Goal: Information Seeking & Learning: Understand process/instructions

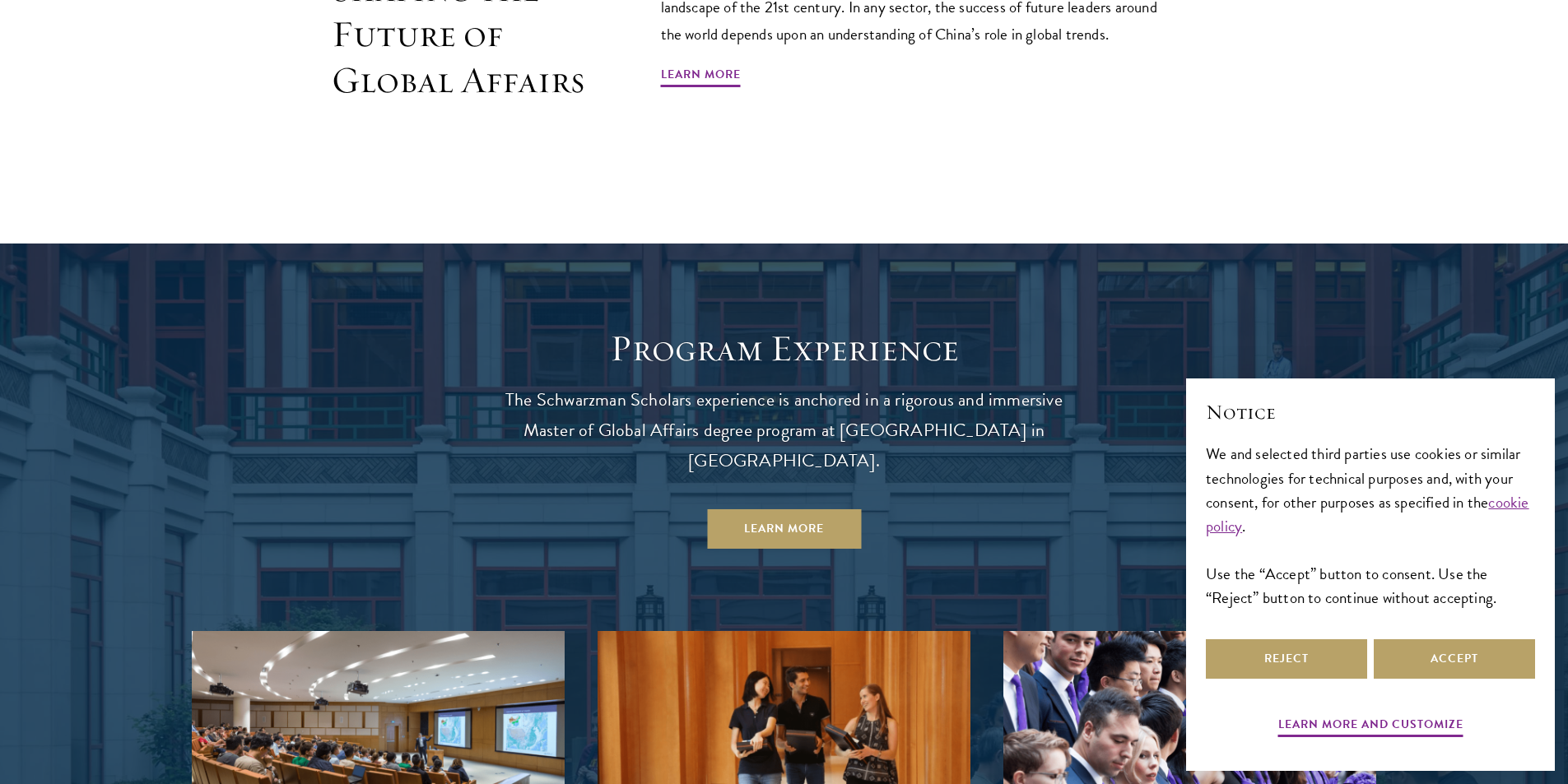
scroll to position [1563, 0]
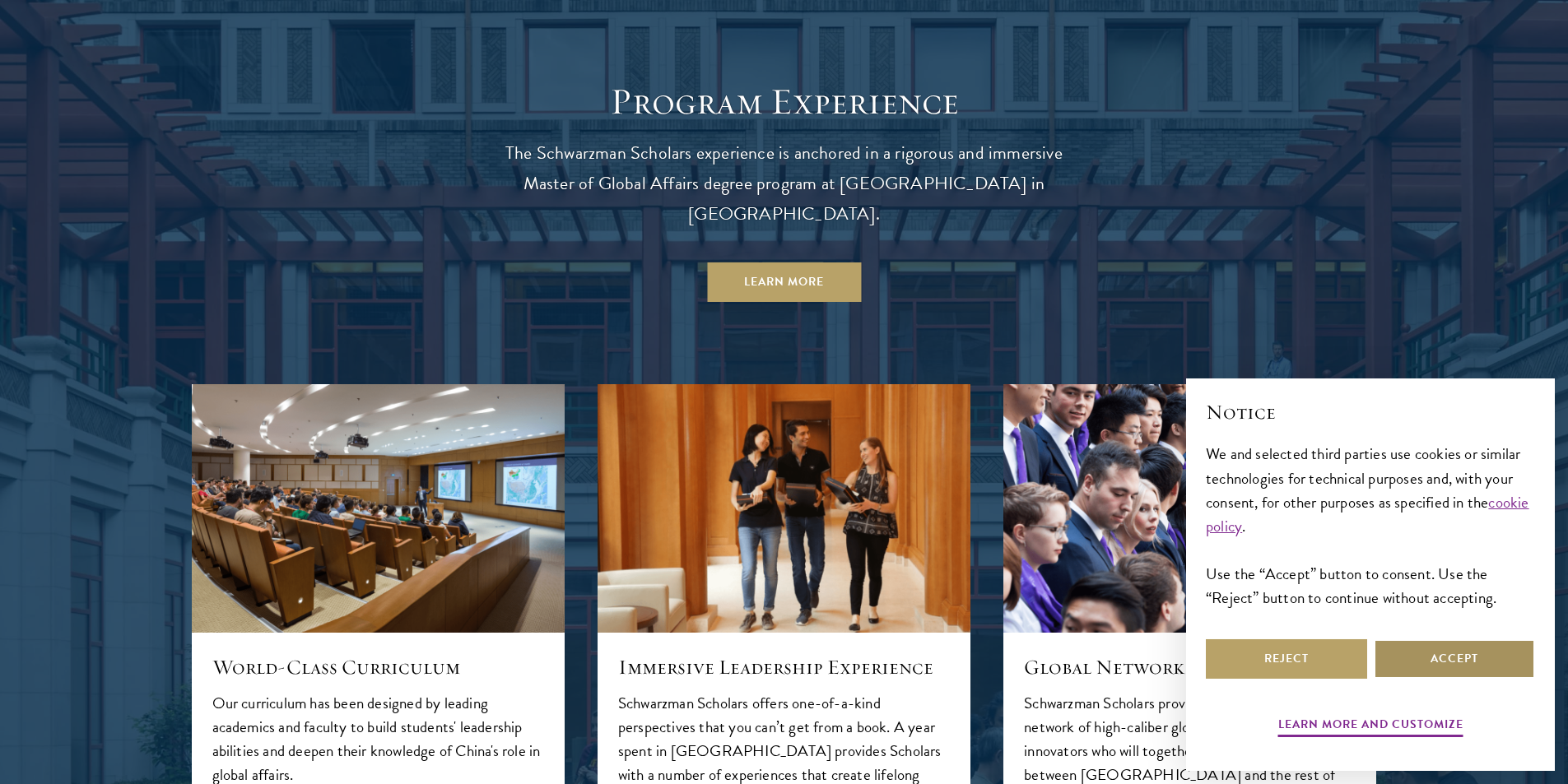
click at [1398, 669] on button "Accept" at bounding box center [1454, 658] width 161 height 40
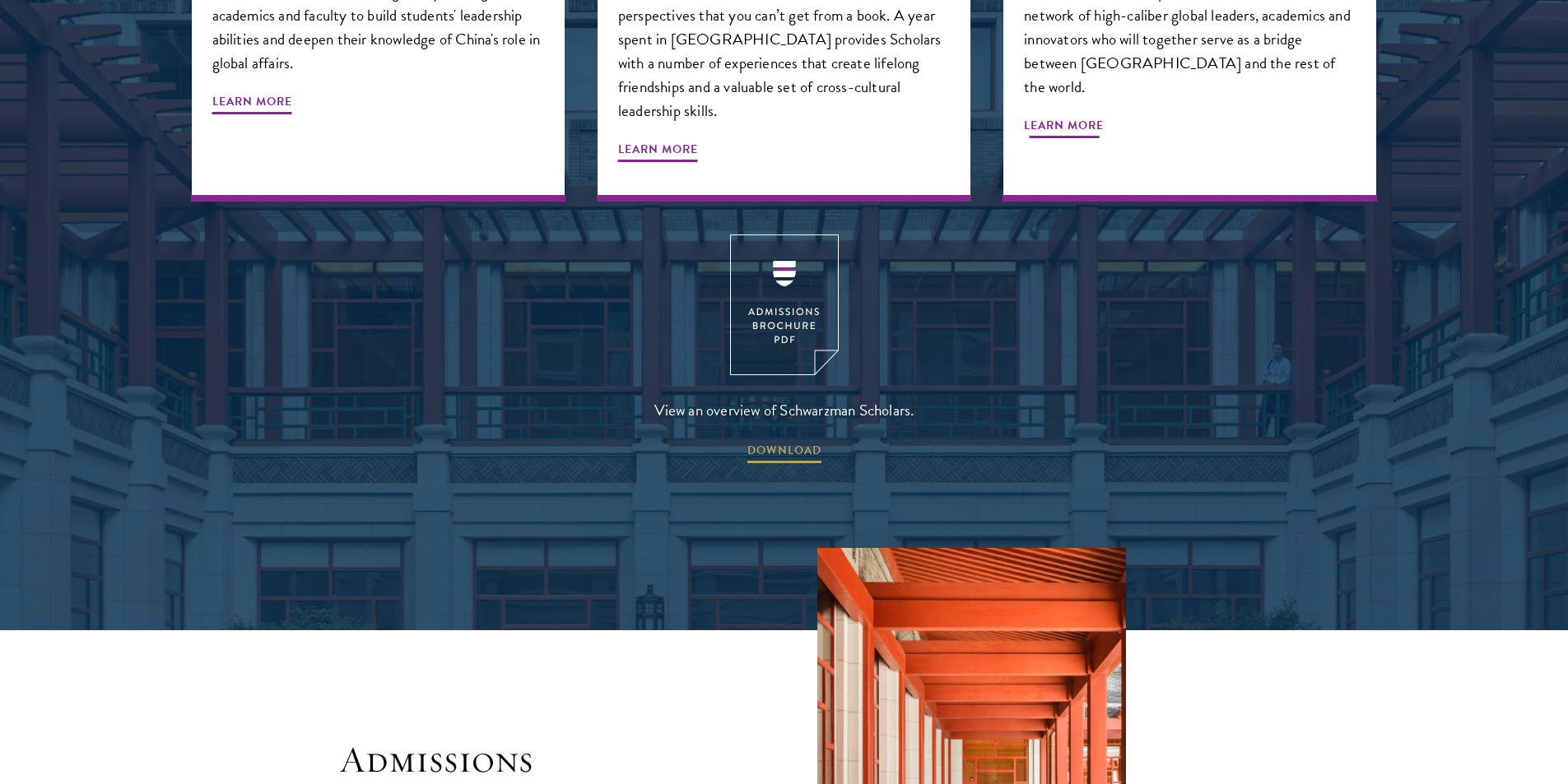
scroll to position [2304, 0]
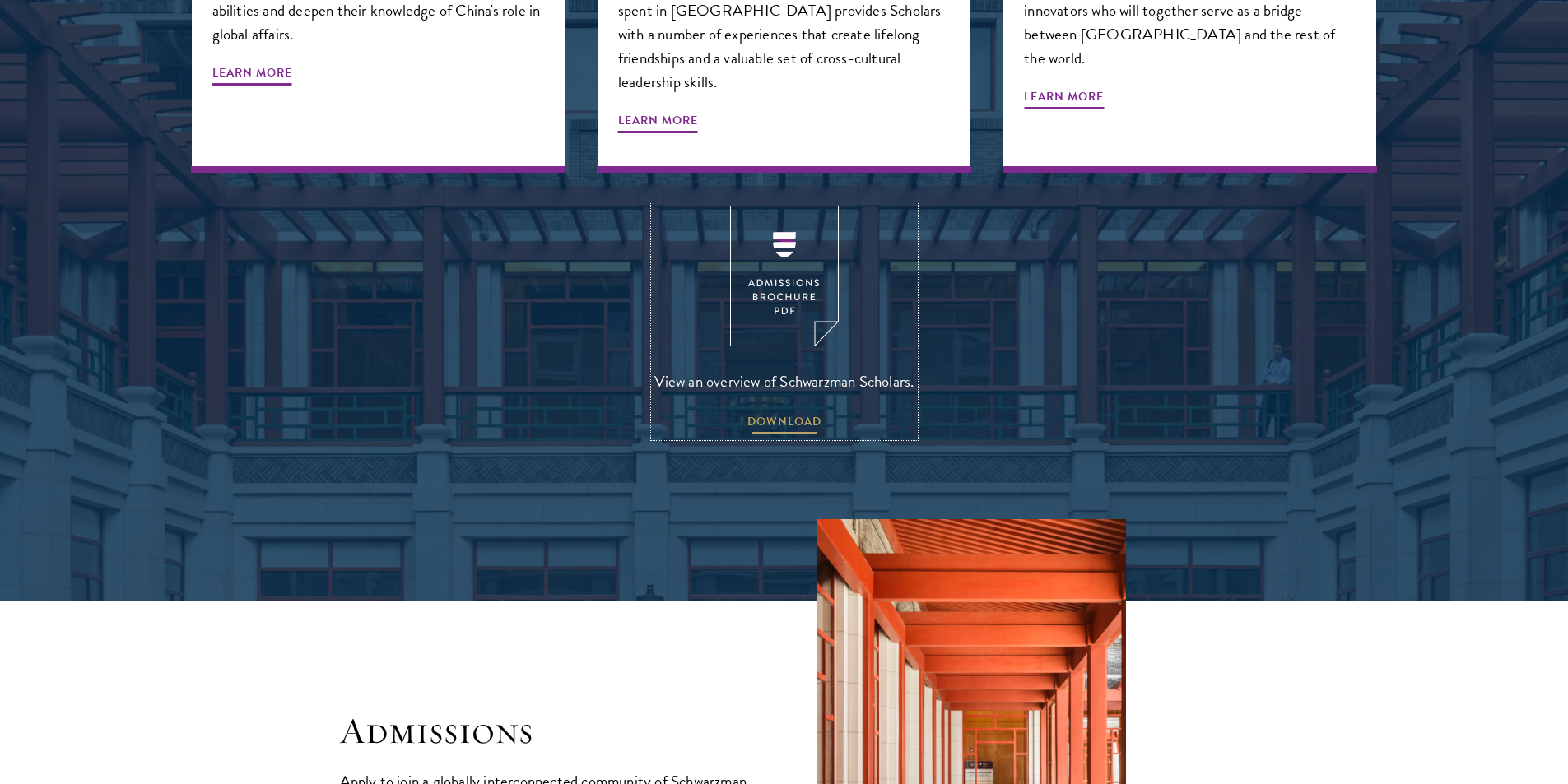
click at [804, 412] on span "DOWNLOAD" at bounding box center [784, 424] width 74 height 25
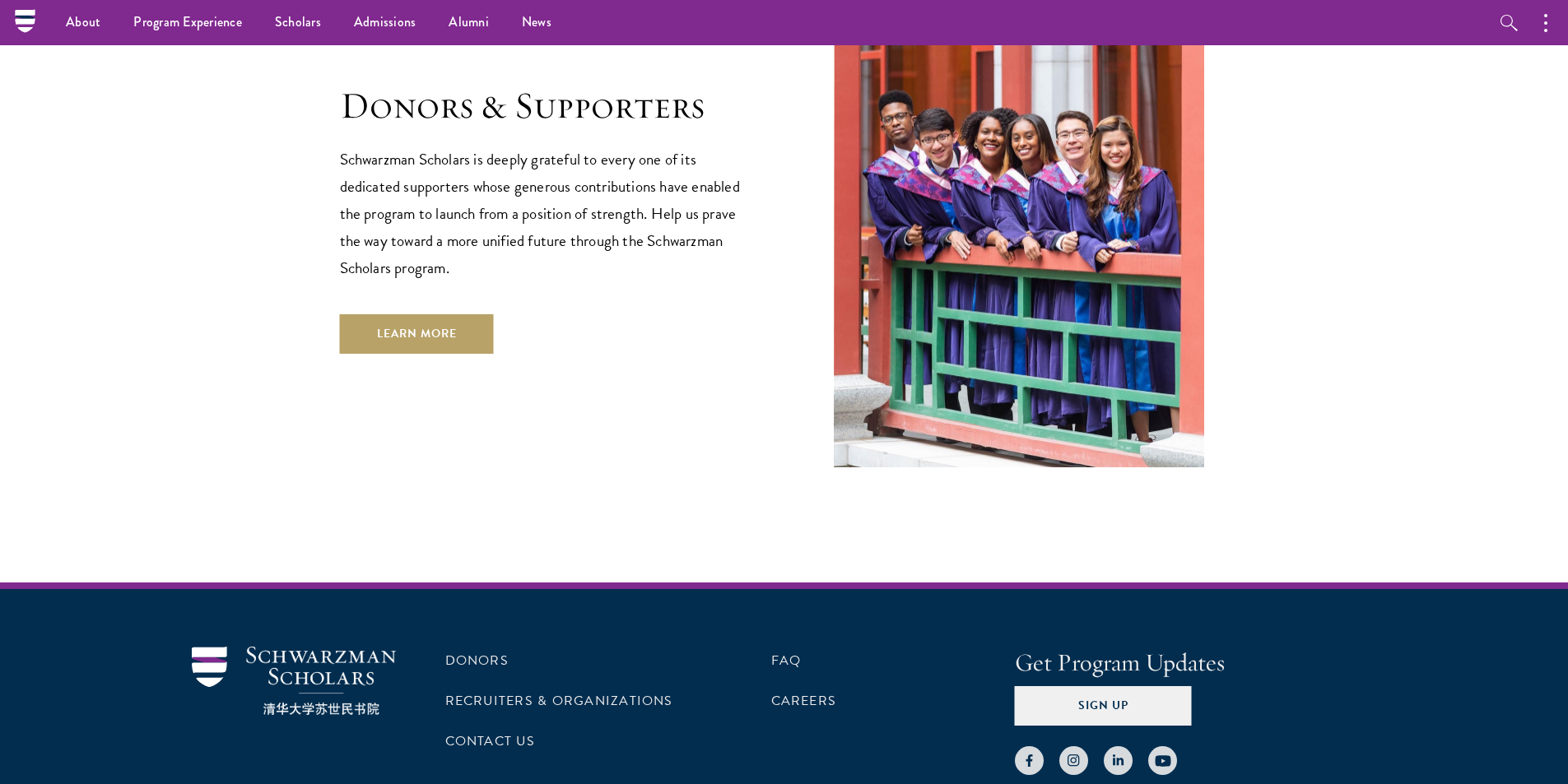
scroll to position [4816, 0]
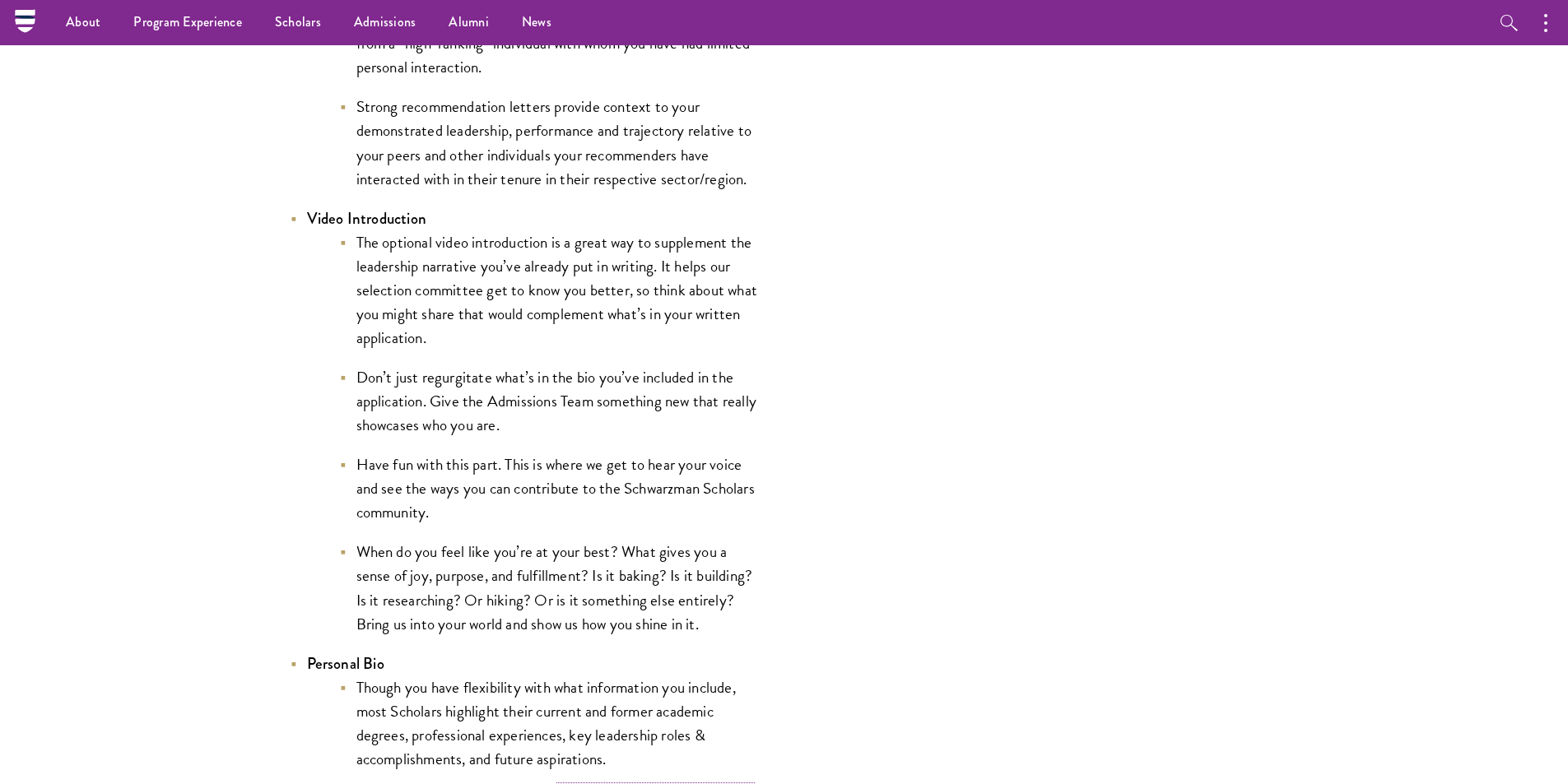
scroll to position [2468, 0]
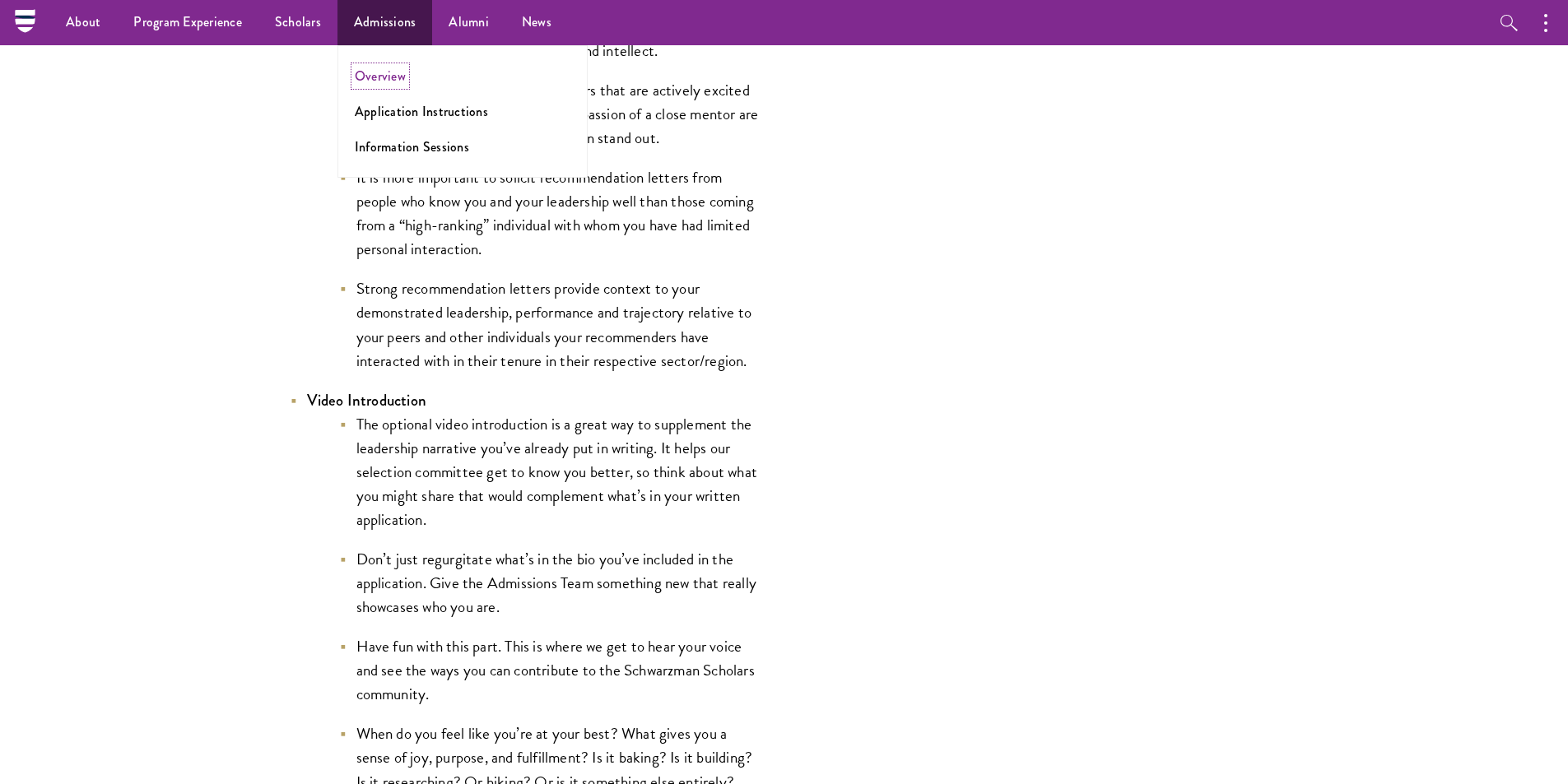
click at [386, 74] on link "Overview" at bounding box center [380, 76] width 51 height 19
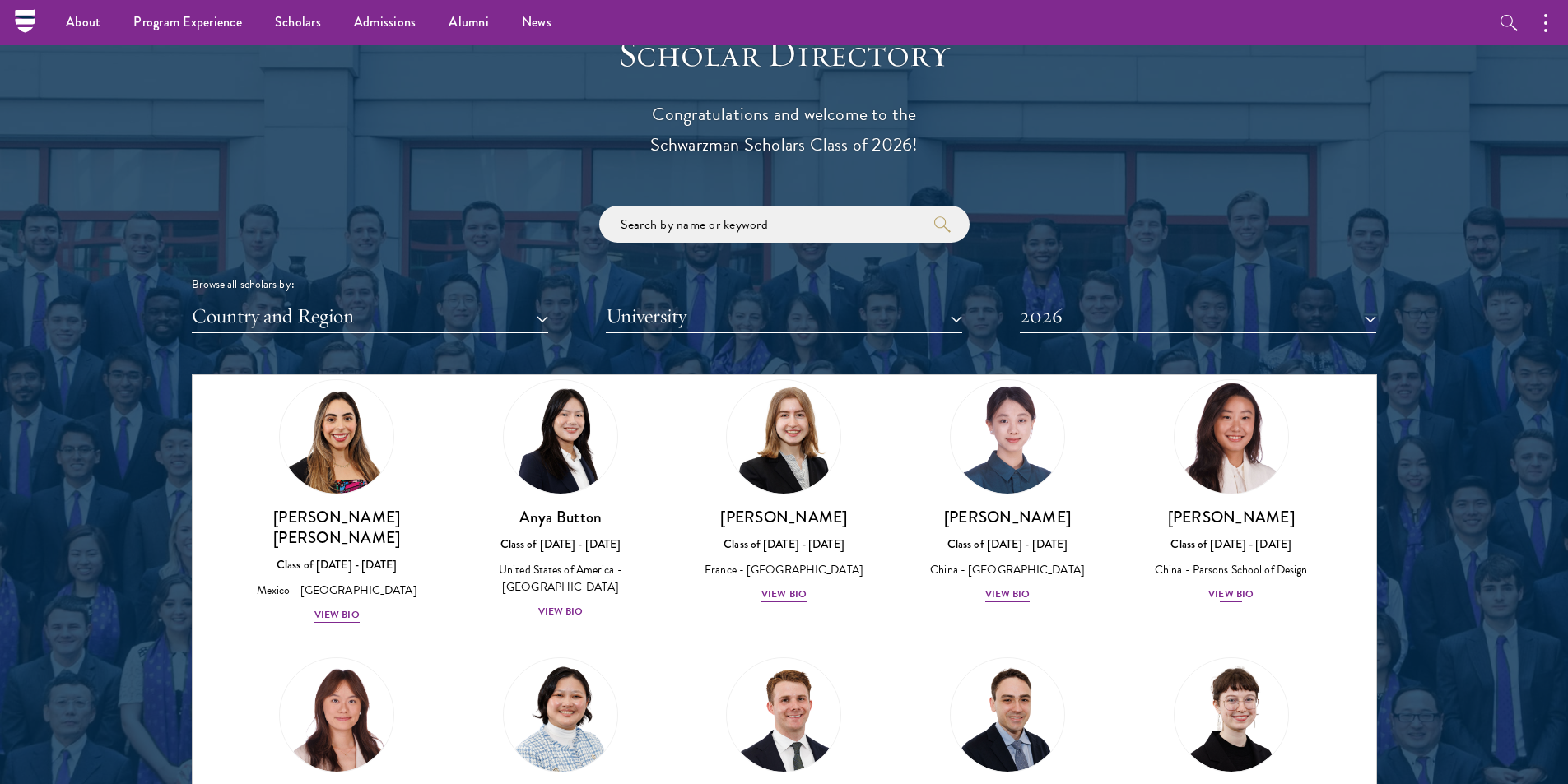
scroll to position [1645, 0]
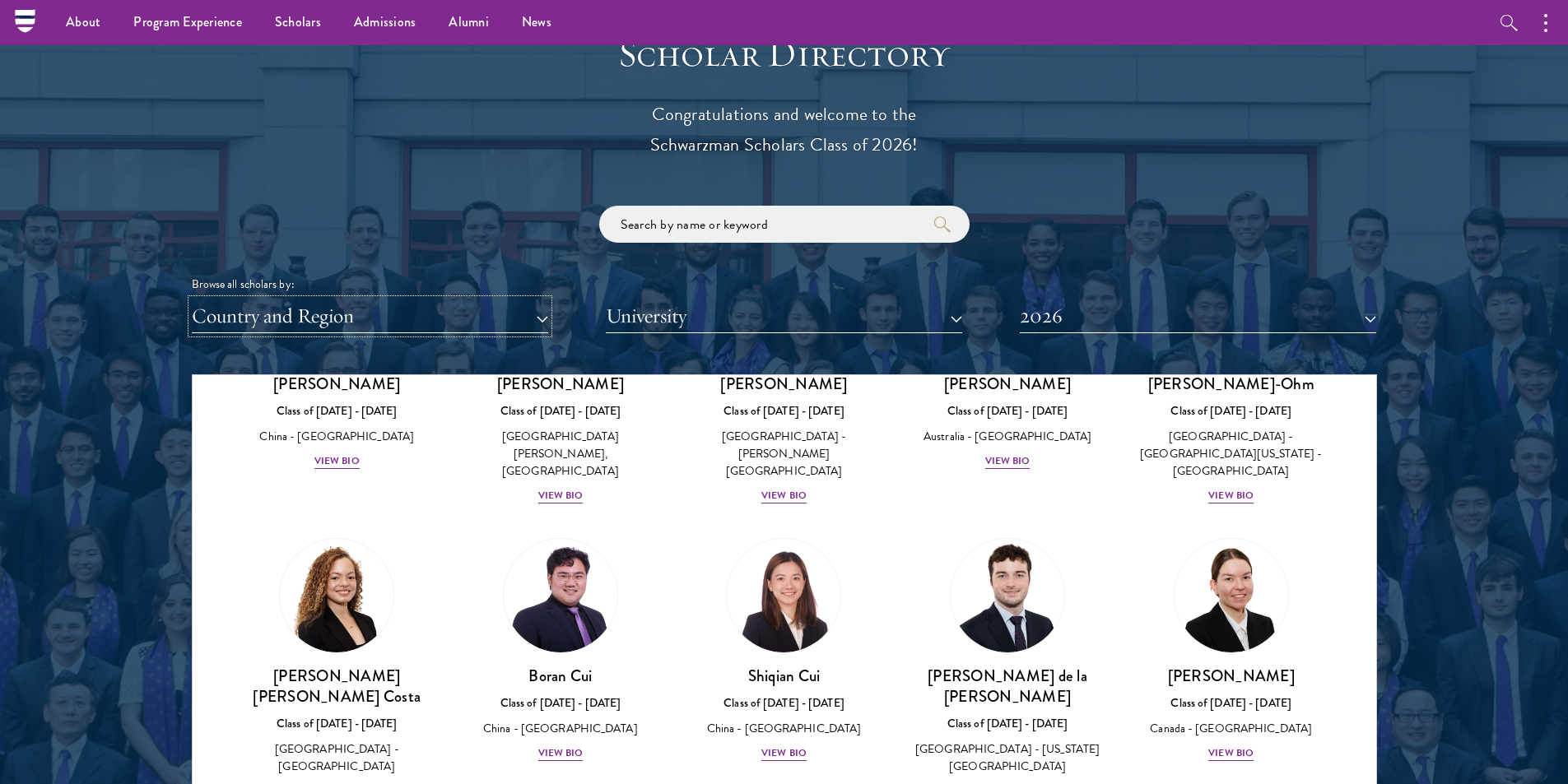
click at [535, 311] on button "Country and Region" at bounding box center [370, 316] width 357 height 34
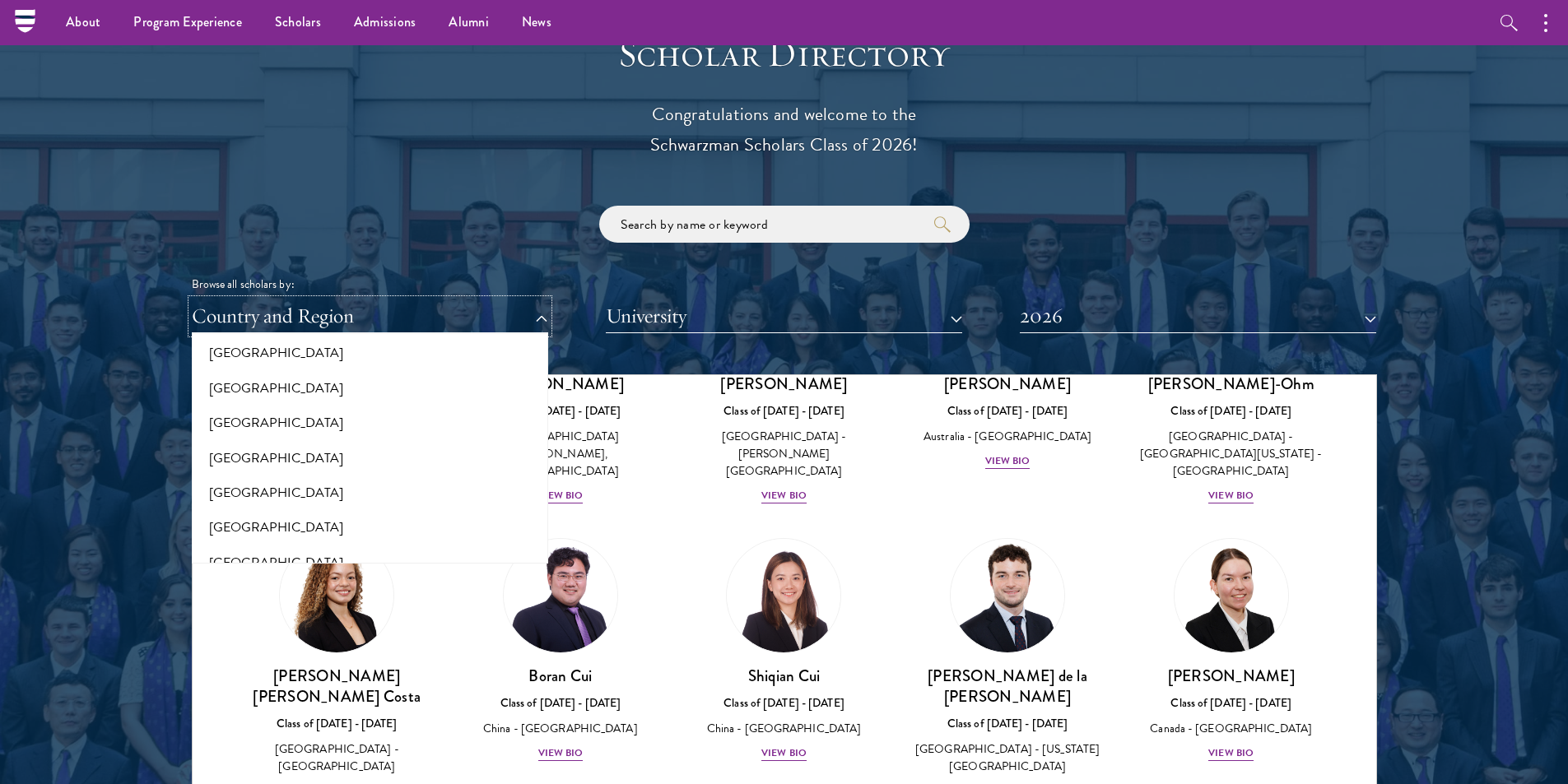
scroll to position [2551, 0]
click at [379, 462] on button "[GEOGRAPHIC_DATA]" at bounding box center [370, 463] width 346 height 35
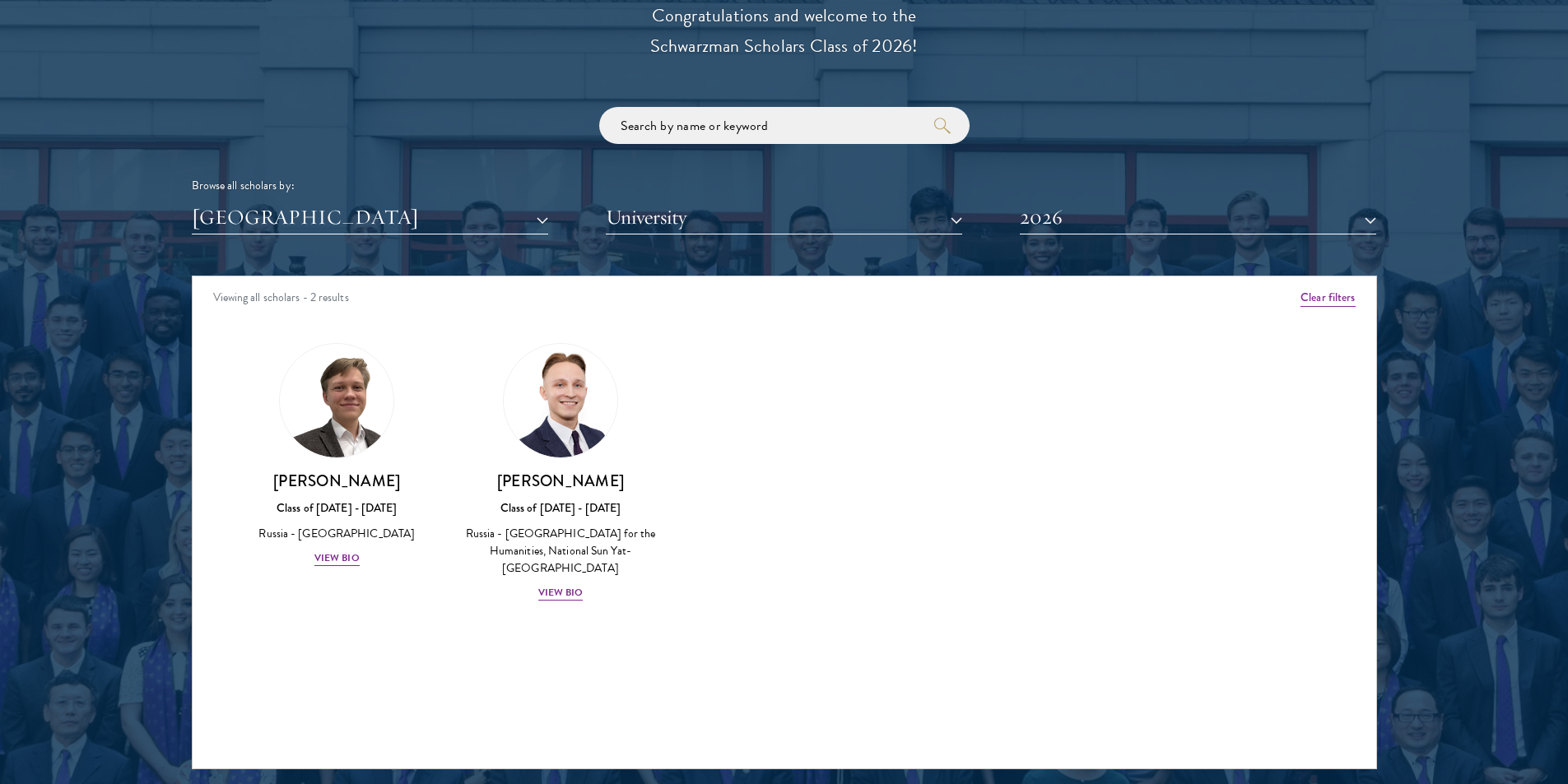
scroll to position [2057, 0]
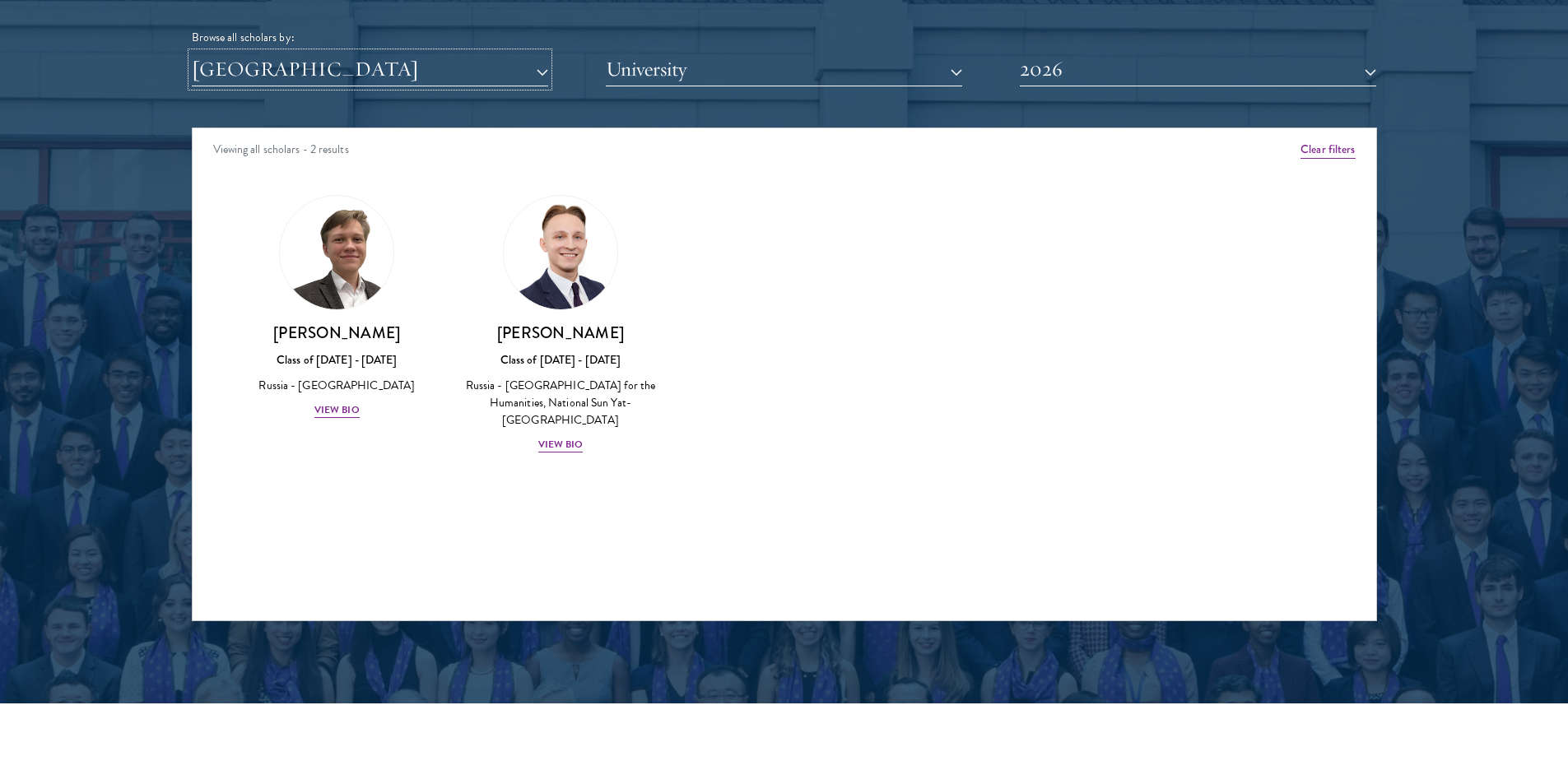
click at [515, 73] on button "[GEOGRAPHIC_DATA]" at bounding box center [370, 70] width 357 height 34
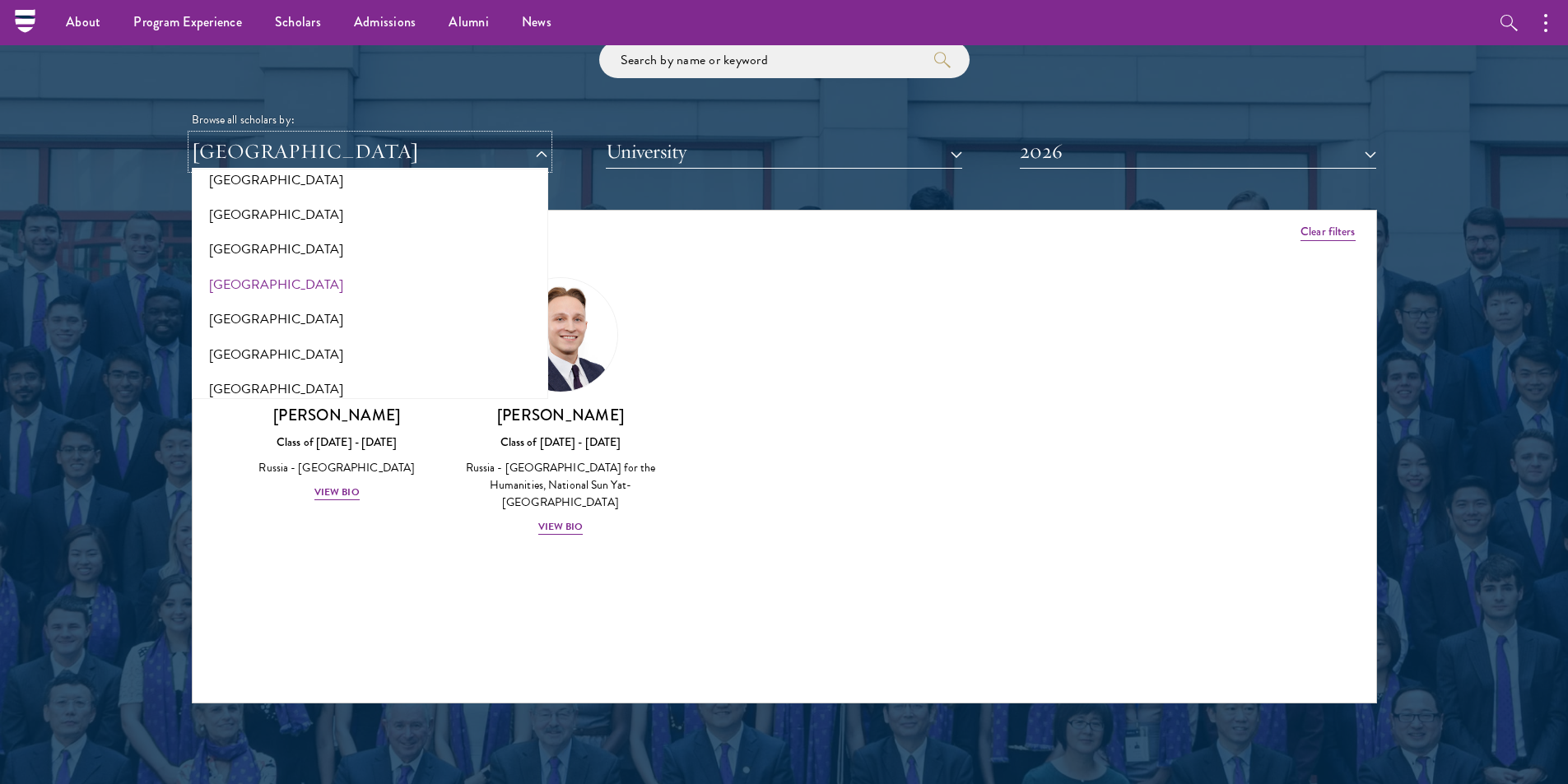
scroll to position [3449, 0]
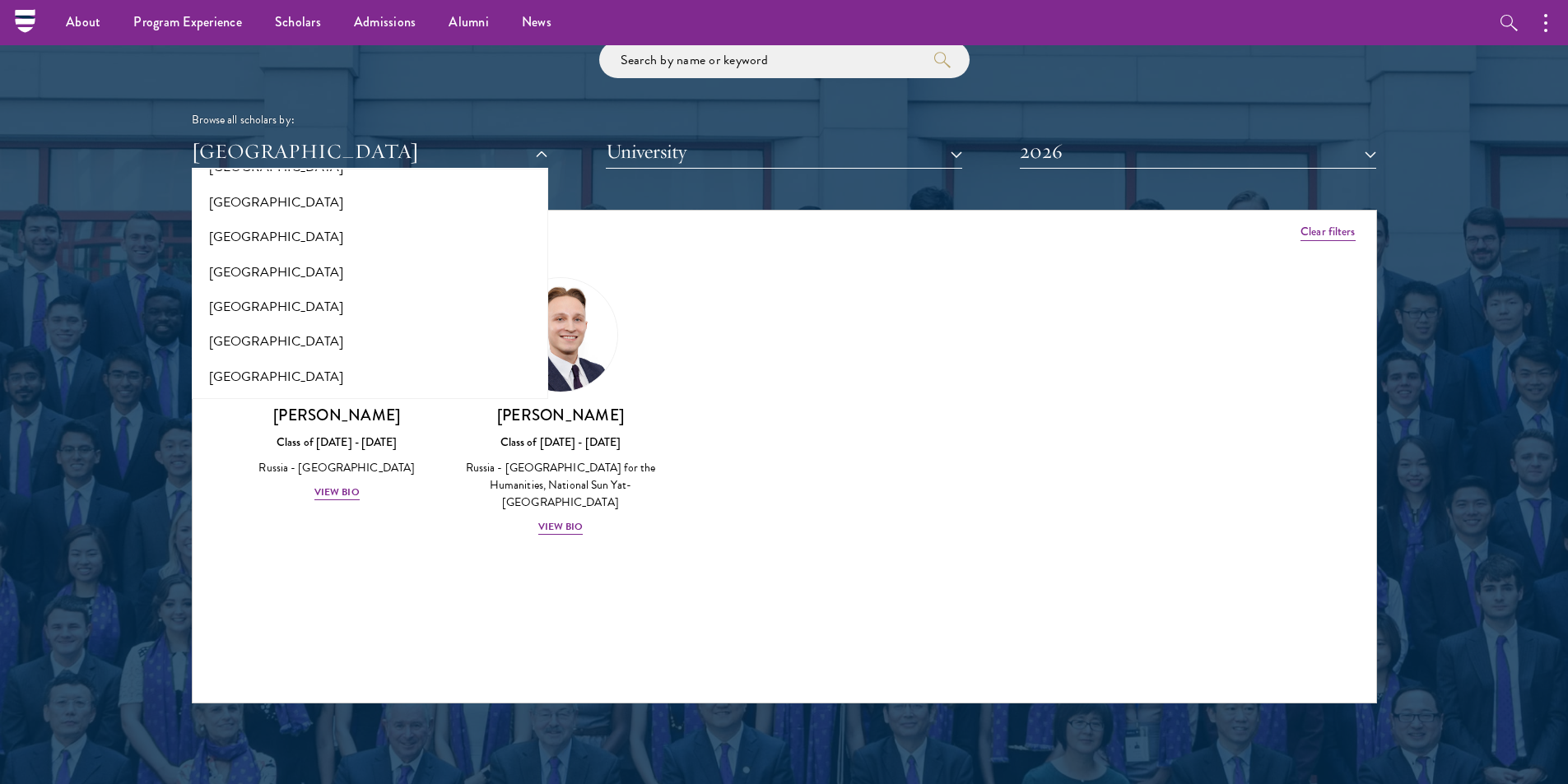
click at [832, 313] on div "Amber Class of 2025 - 2026 China - Peking University View Bio Cirenquji Class o…" at bounding box center [784, 422] width 1183 height 329
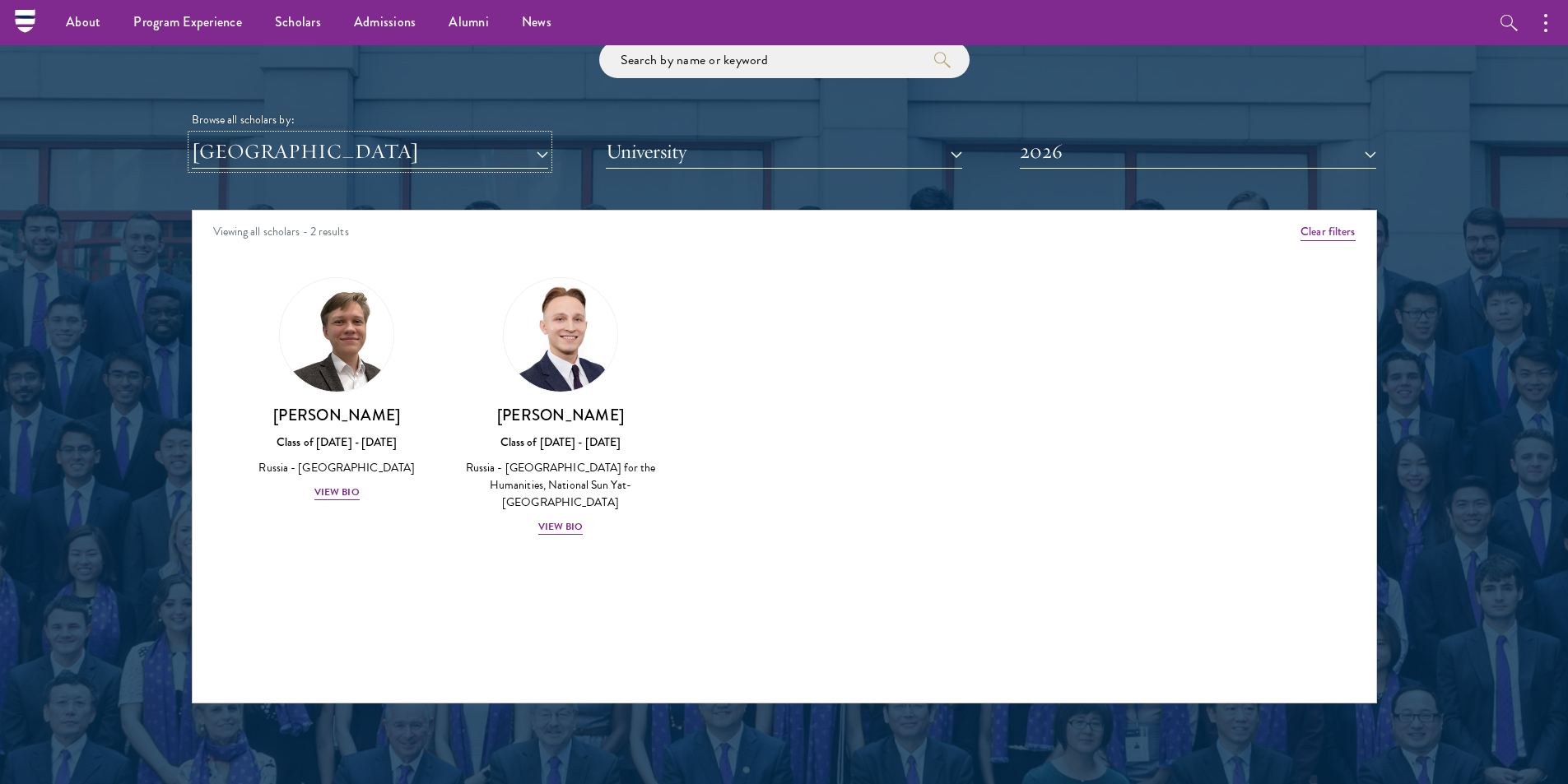
click at [496, 163] on button "[GEOGRAPHIC_DATA]" at bounding box center [370, 152] width 357 height 34
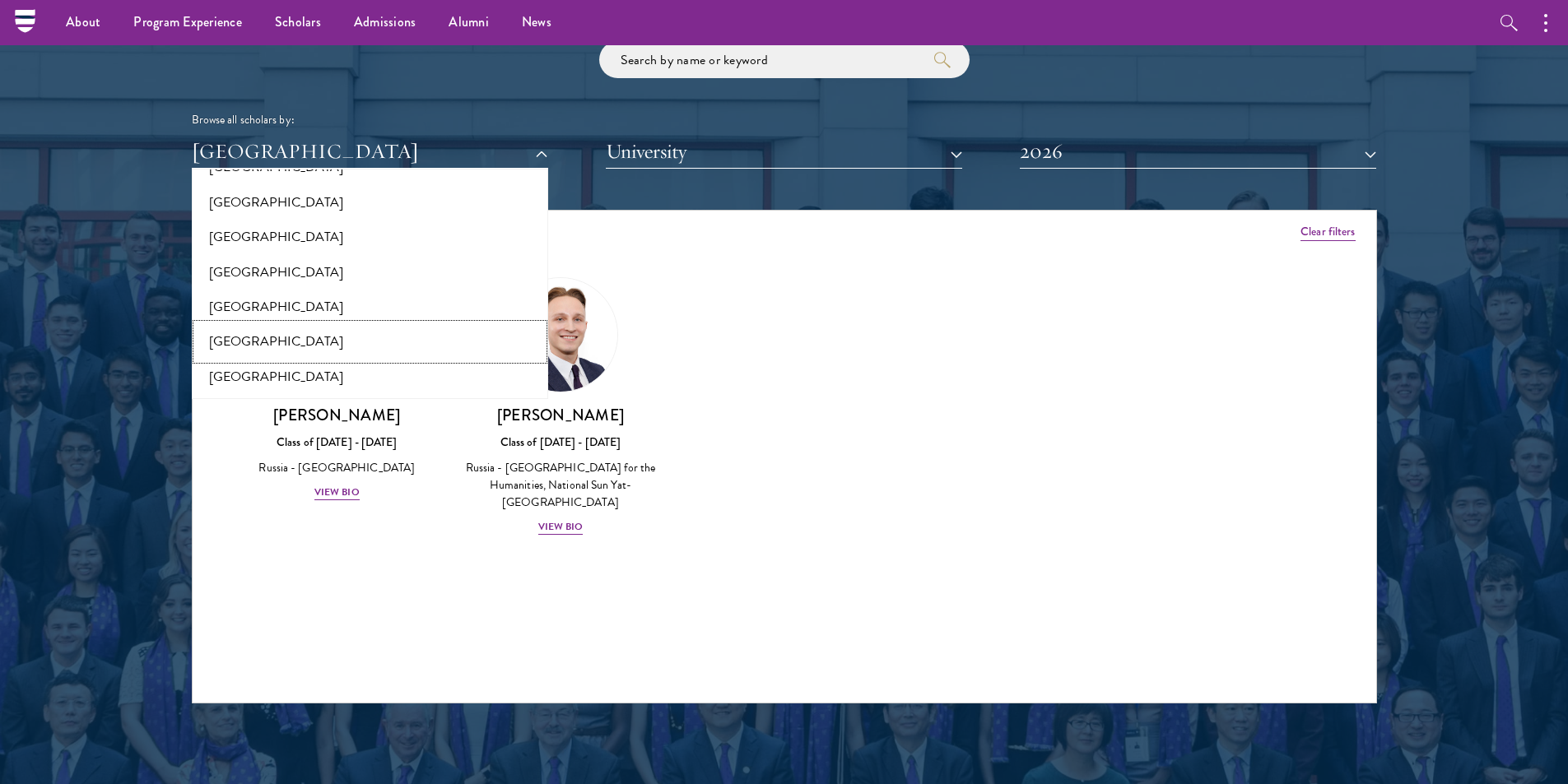
click at [349, 344] on button "[GEOGRAPHIC_DATA]" at bounding box center [370, 341] width 346 height 35
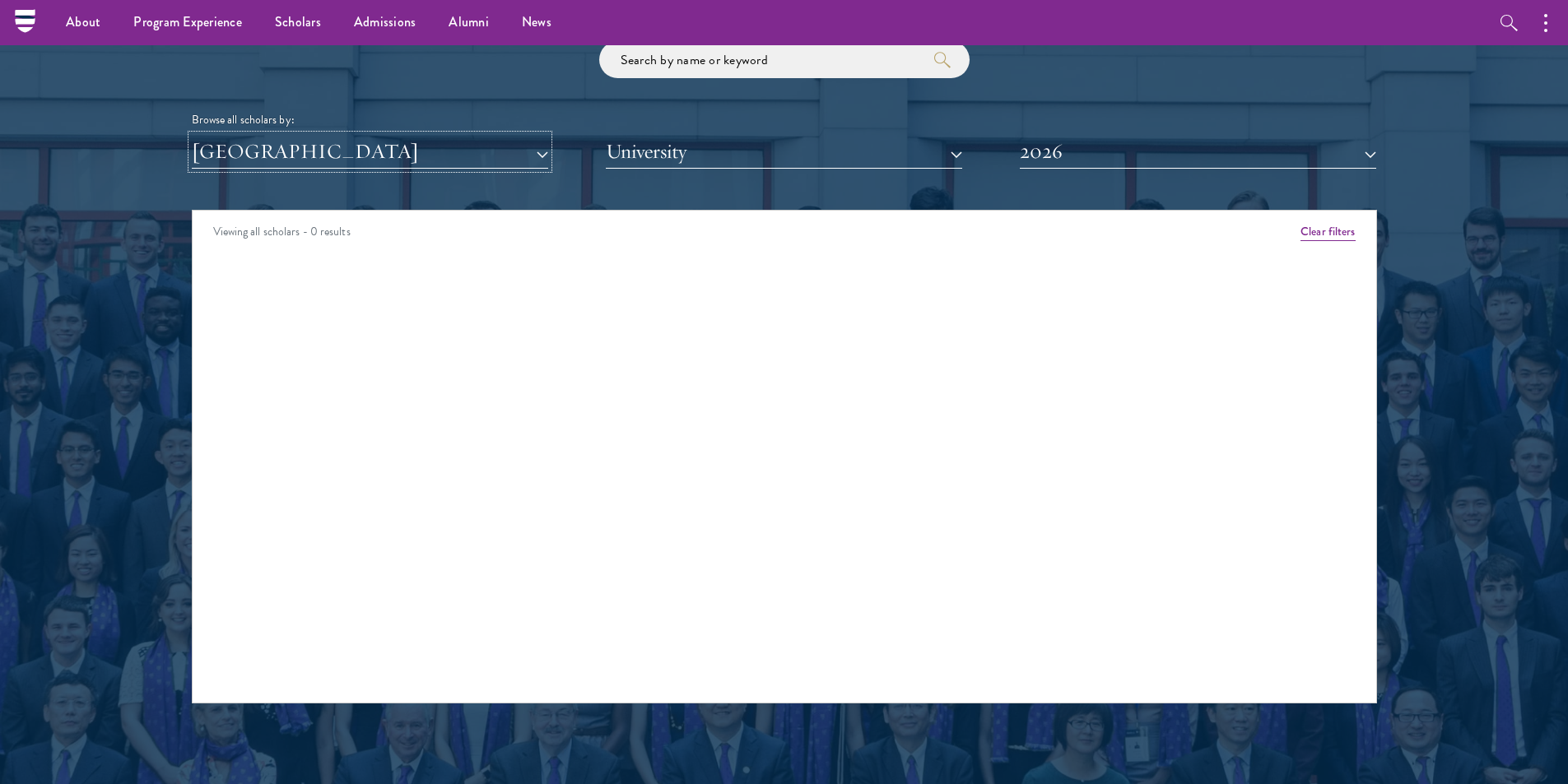
click at [452, 163] on button "[GEOGRAPHIC_DATA]" at bounding box center [370, 152] width 357 height 34
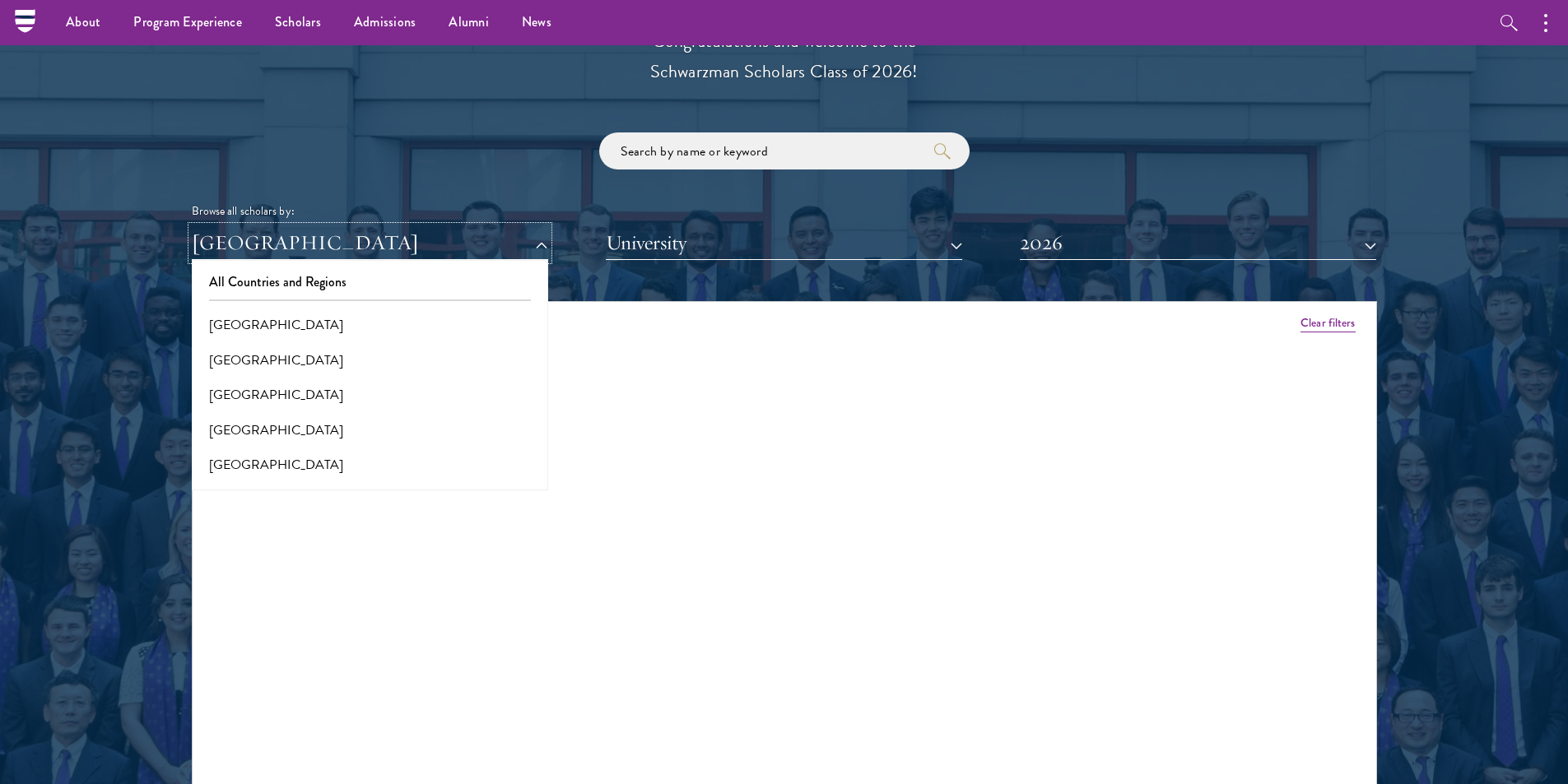
scroll to position [1728, 0]
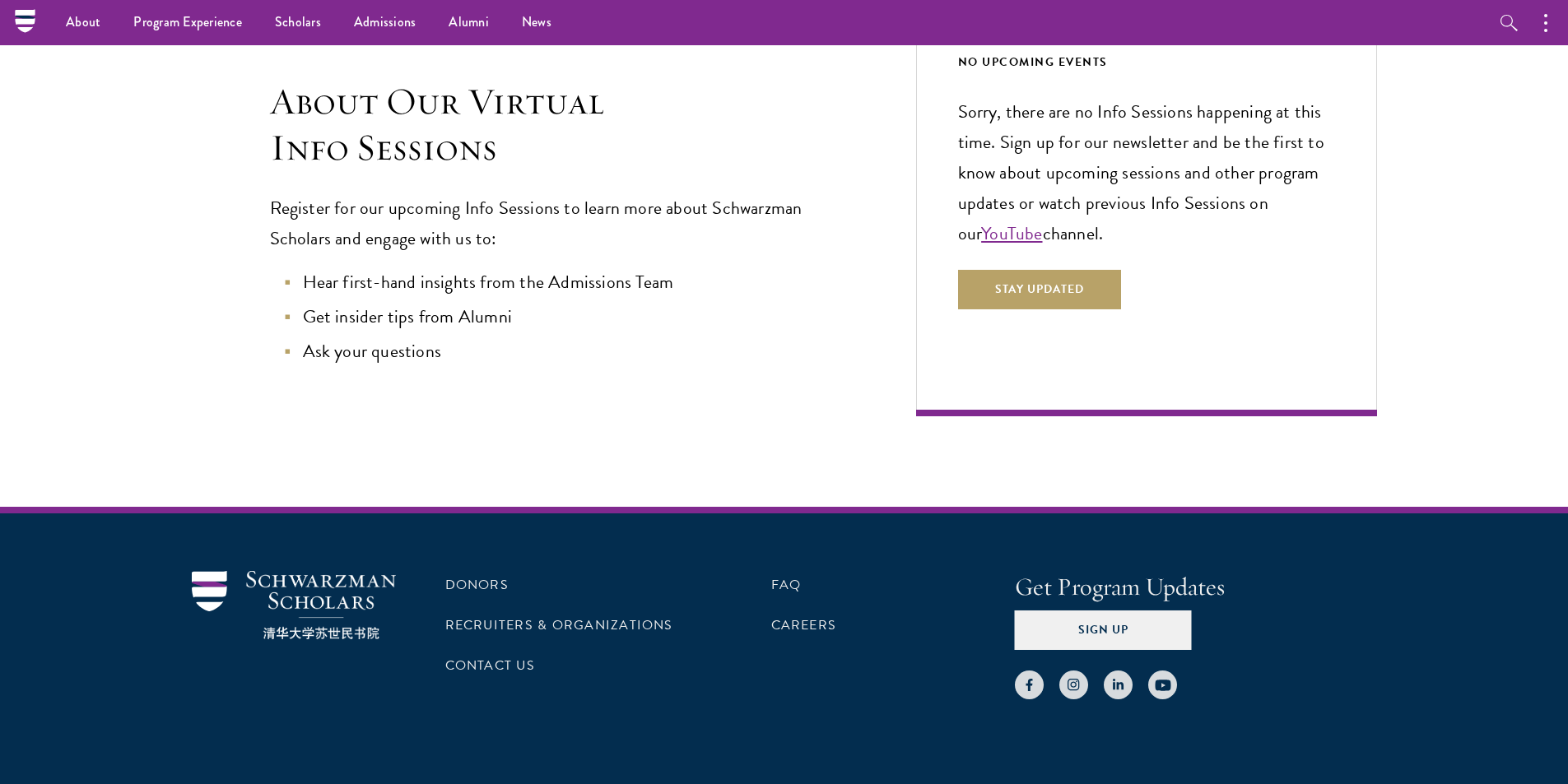
scroll to position [365, 0]
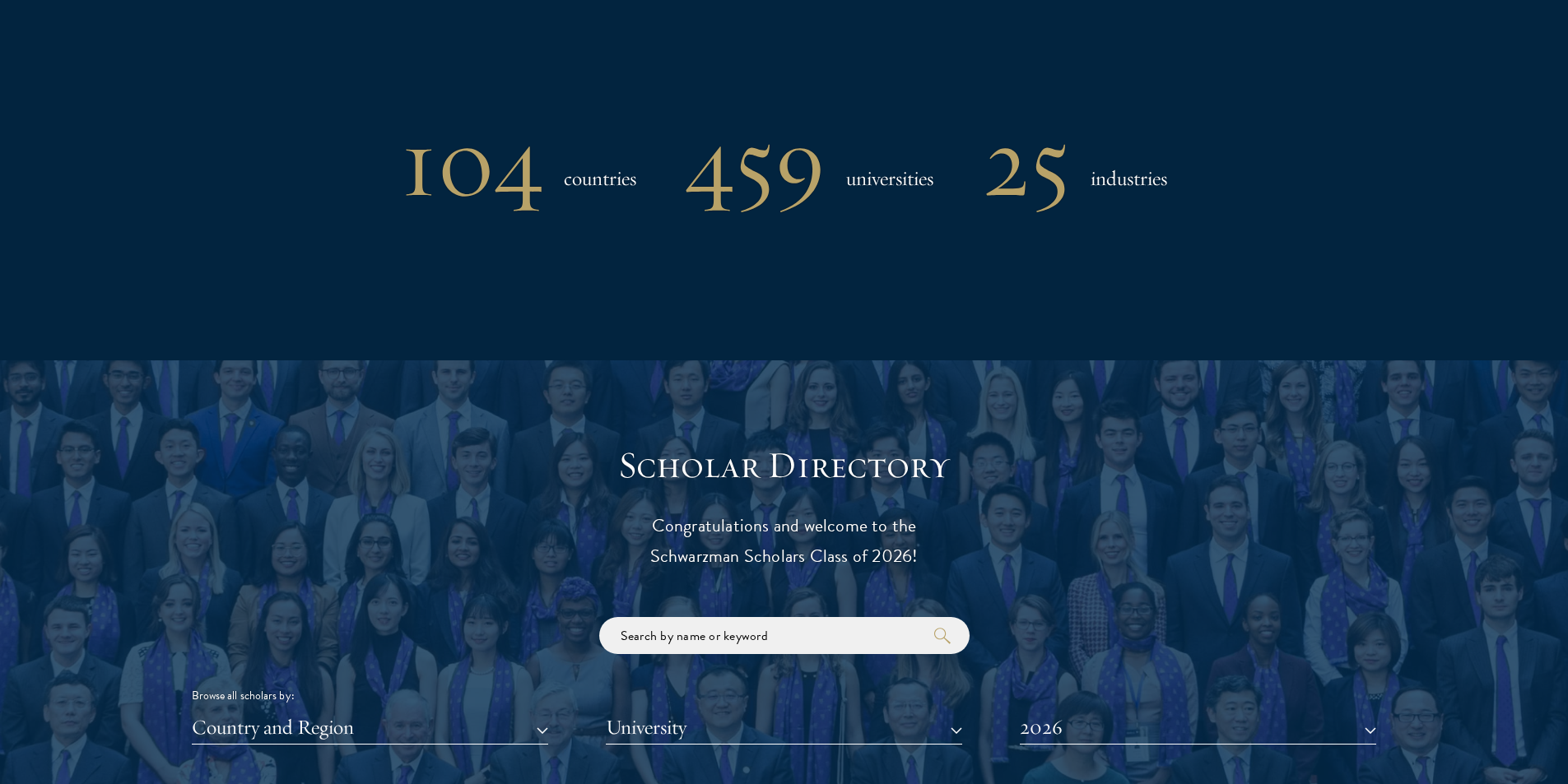
scroll to position [1892, 0]
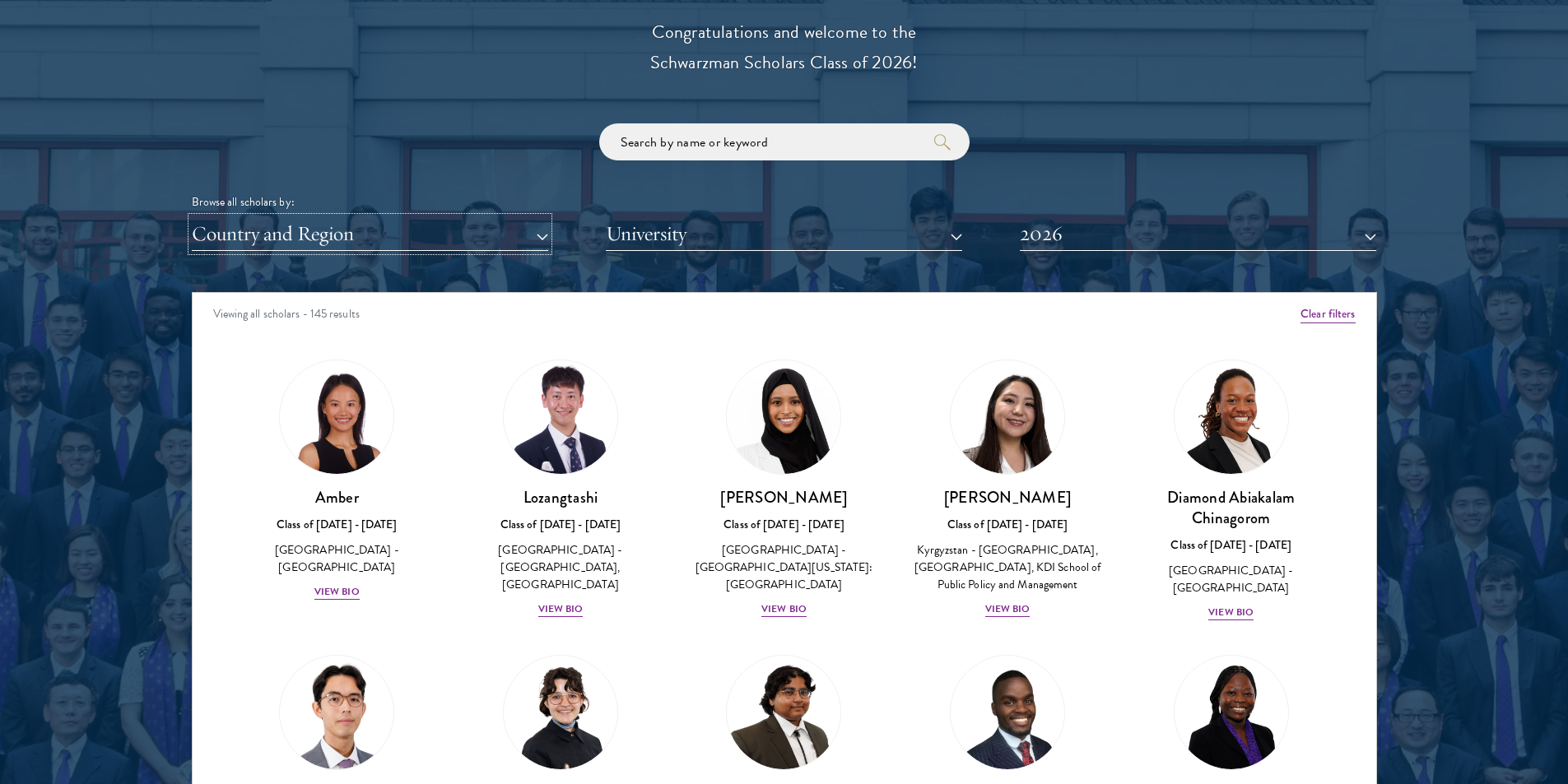
click at [494, 233] on button "Country and Region" at bounding box center [370, 234] width 357 height 34
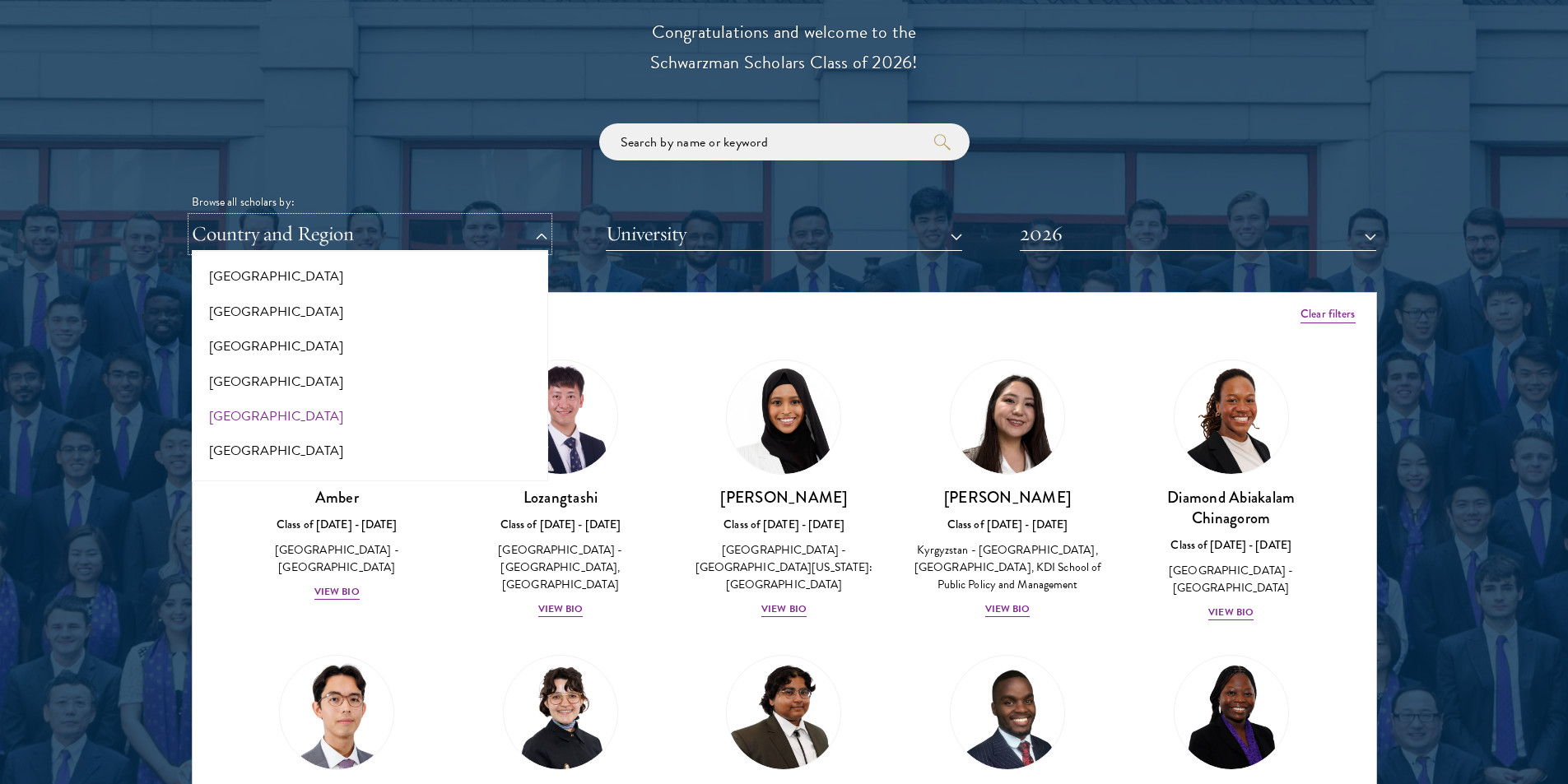
scroll to position [2545, 0]
click at [286, 386] on button "[GEOGRAPHIC_DATA]" at bounding box center [370, 387] width 346 height 35
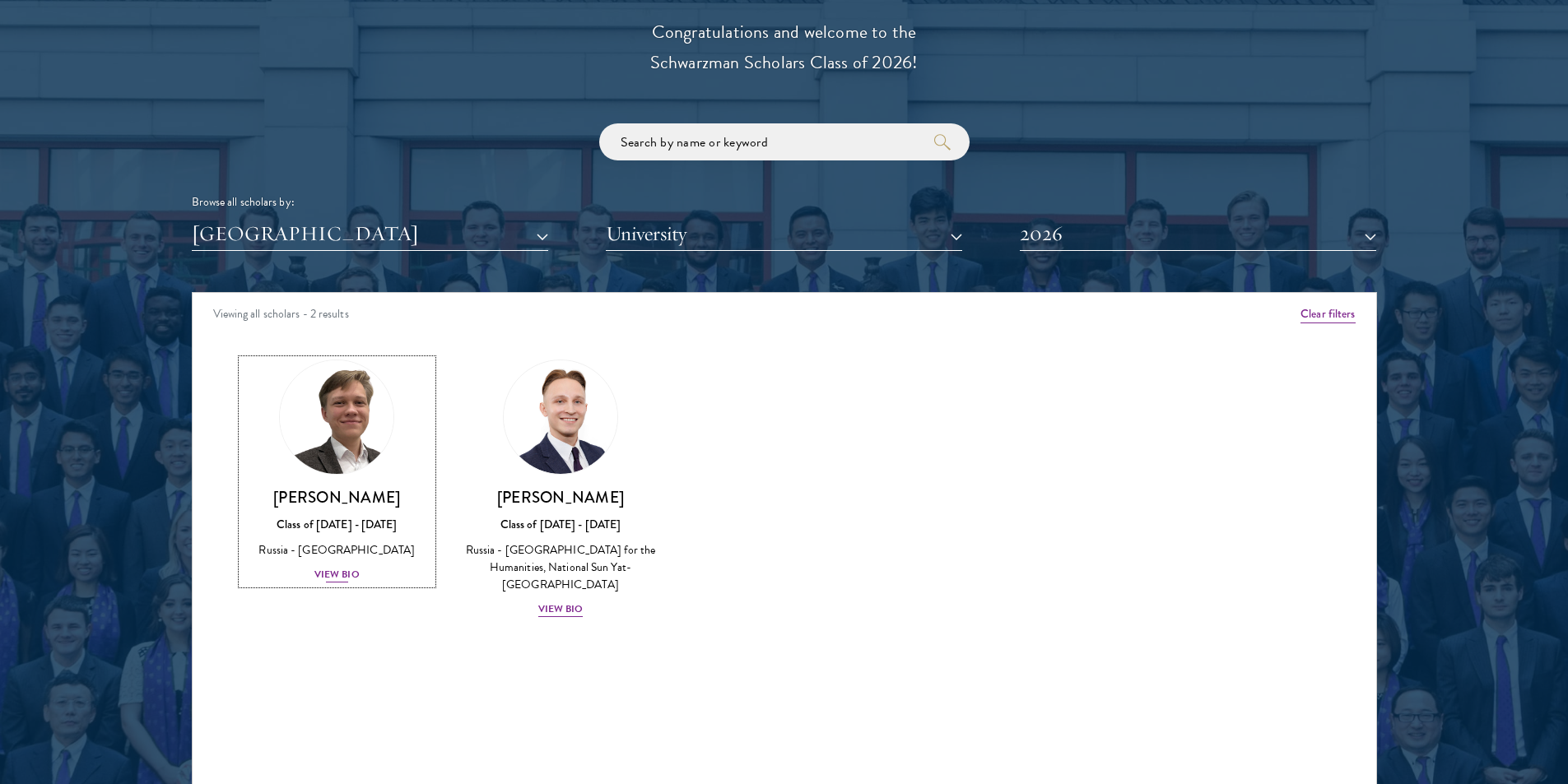
click at [352, 519] on div "Class of 2025 - 2026" at bounding box center [337, 524] width 191 height 17
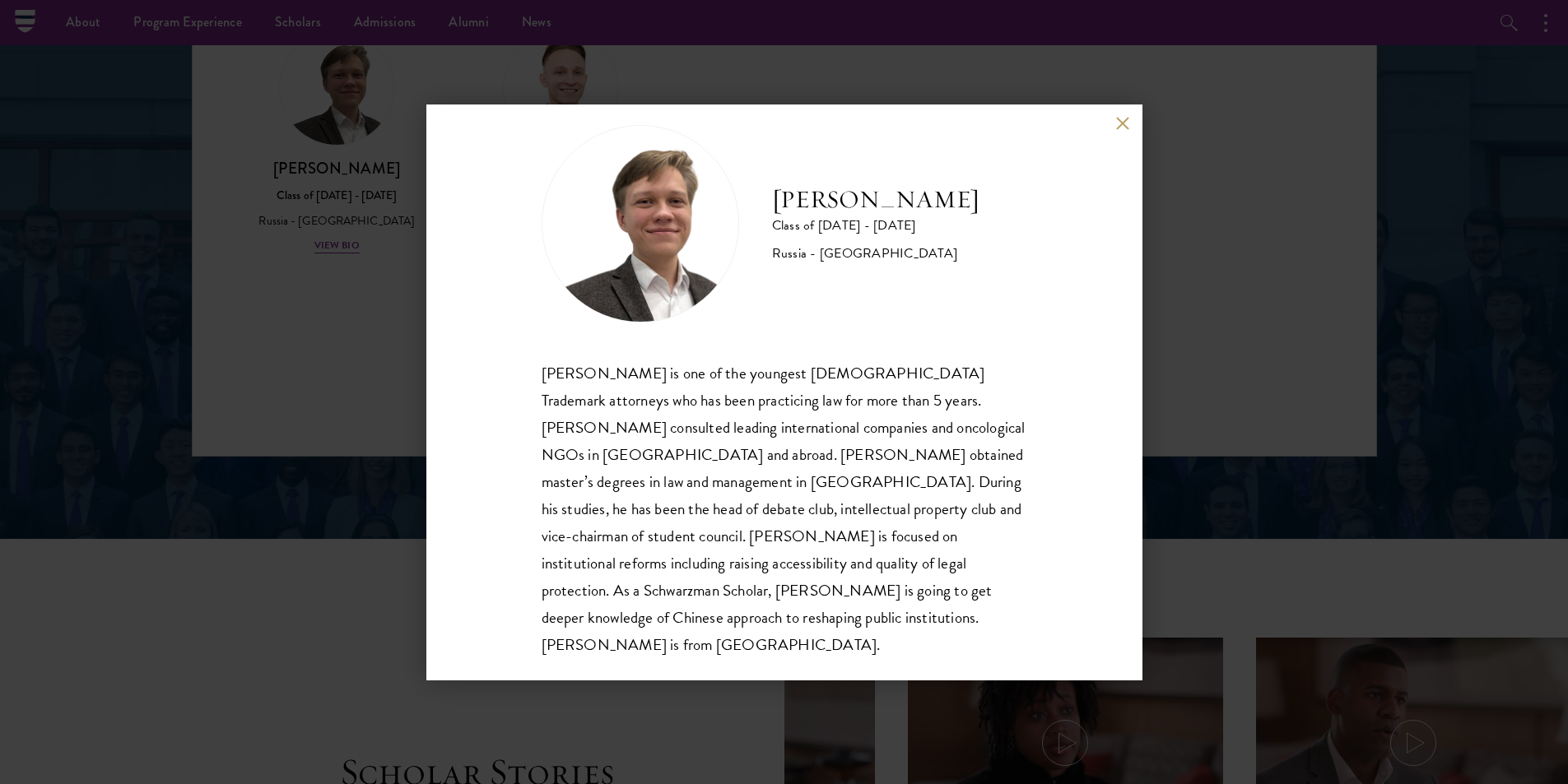
scroll to position [2057, 0]
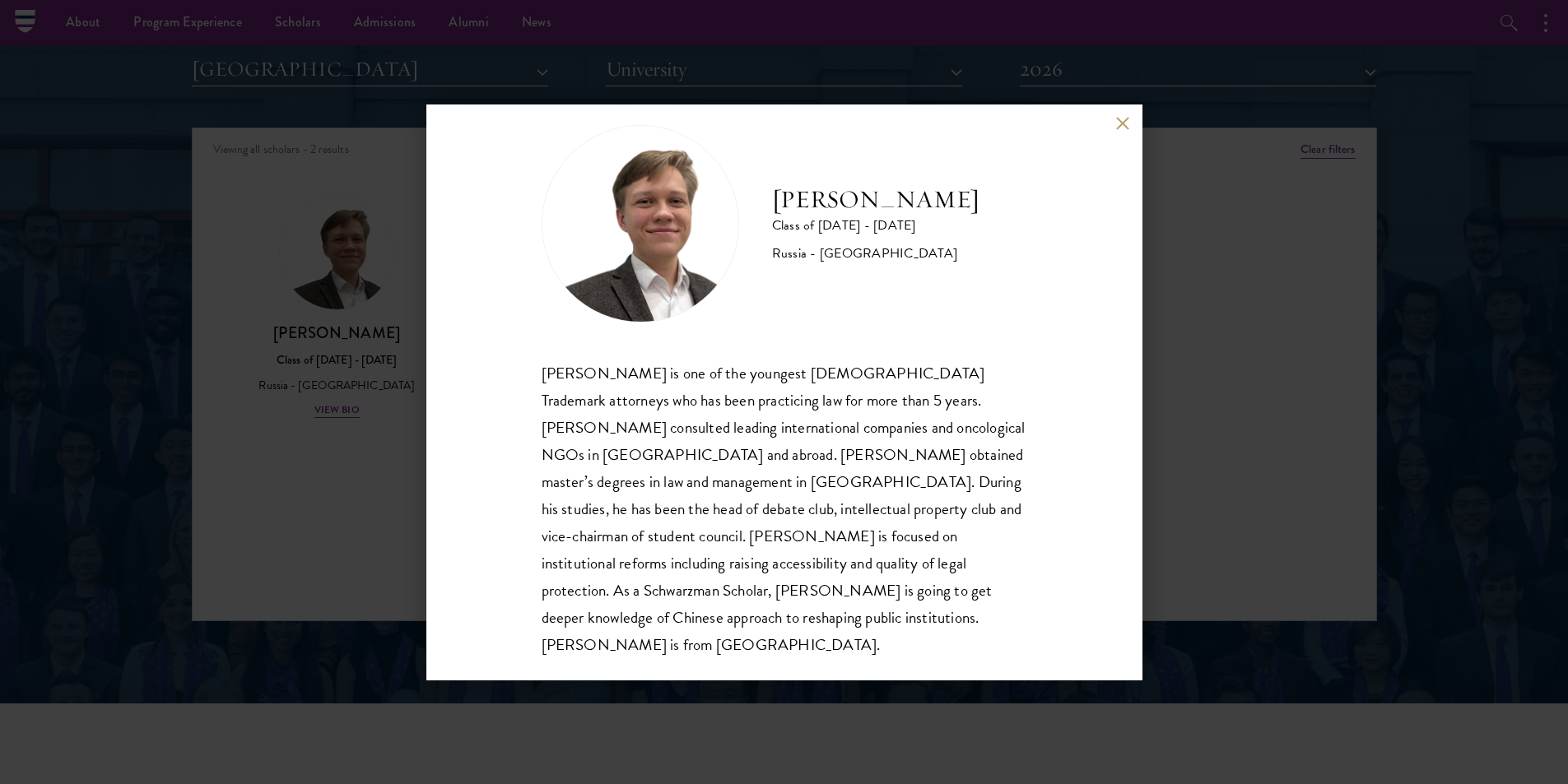
click at [1122, 126] on button at bounding box center [1123, 124] width 14 height 14
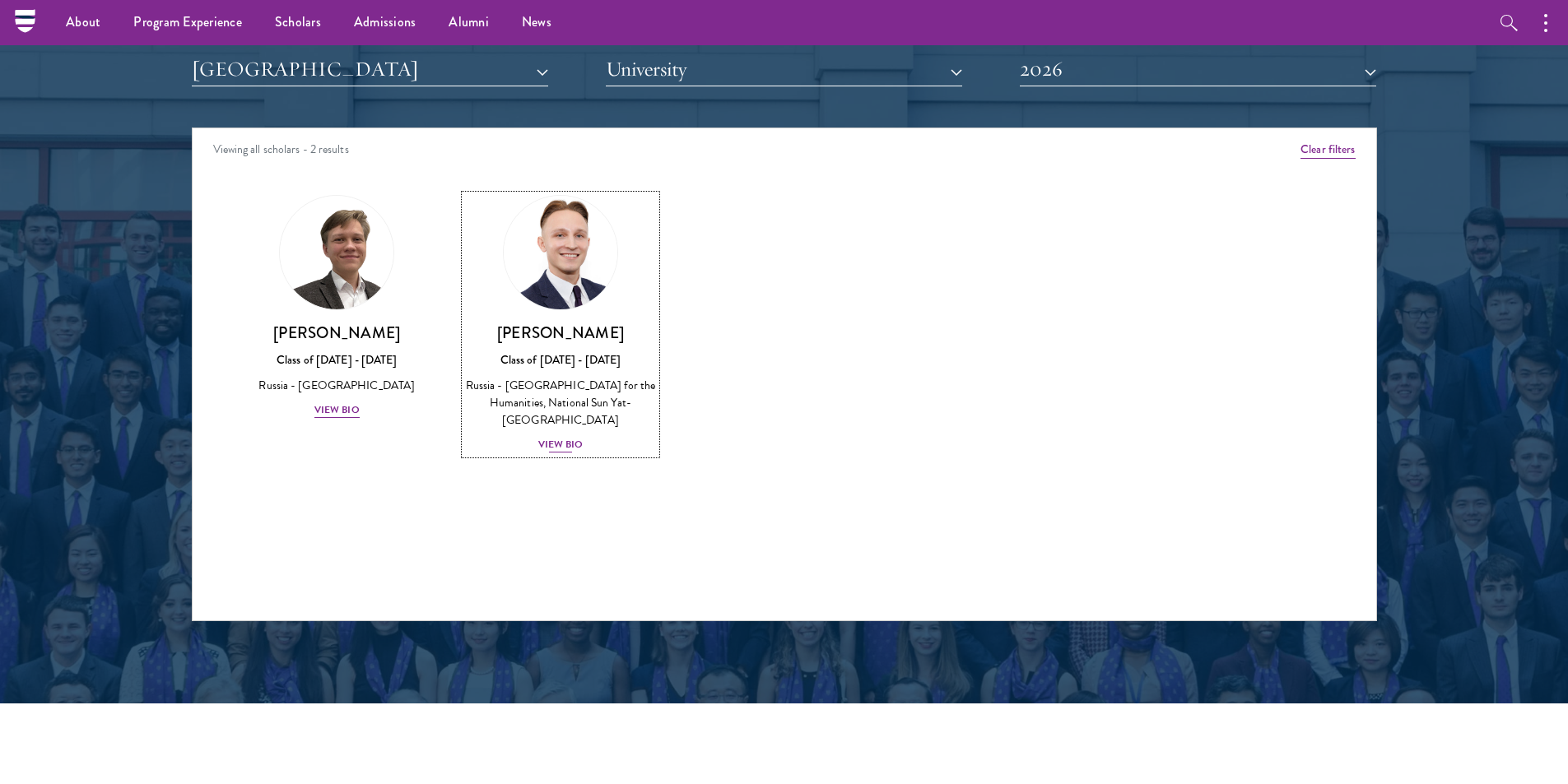
click at [565, 343] on h3 "Igor Sobolev" at bounding box center [560, 333] width 191 height 20
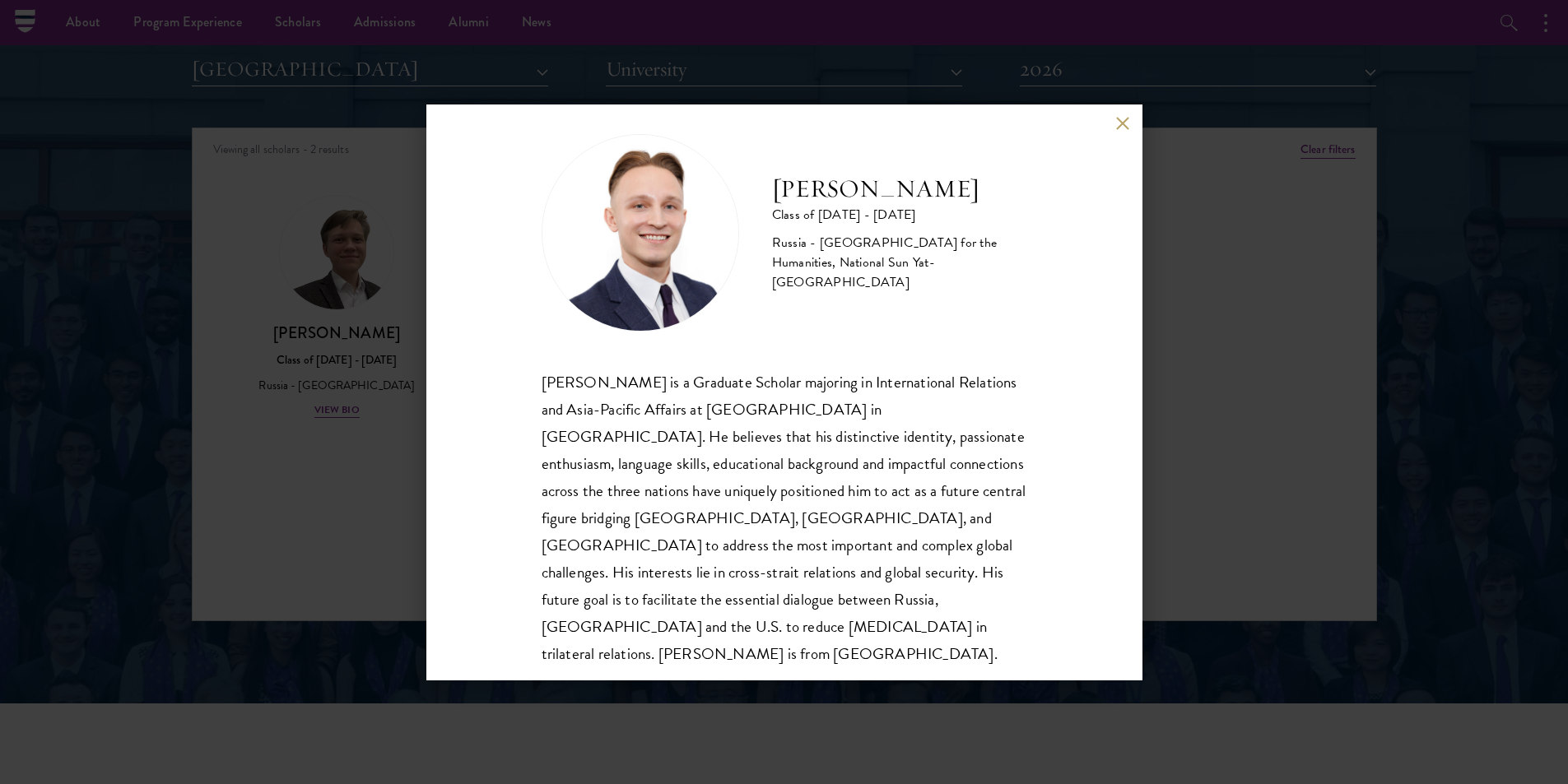
scroll to position [29, 0]
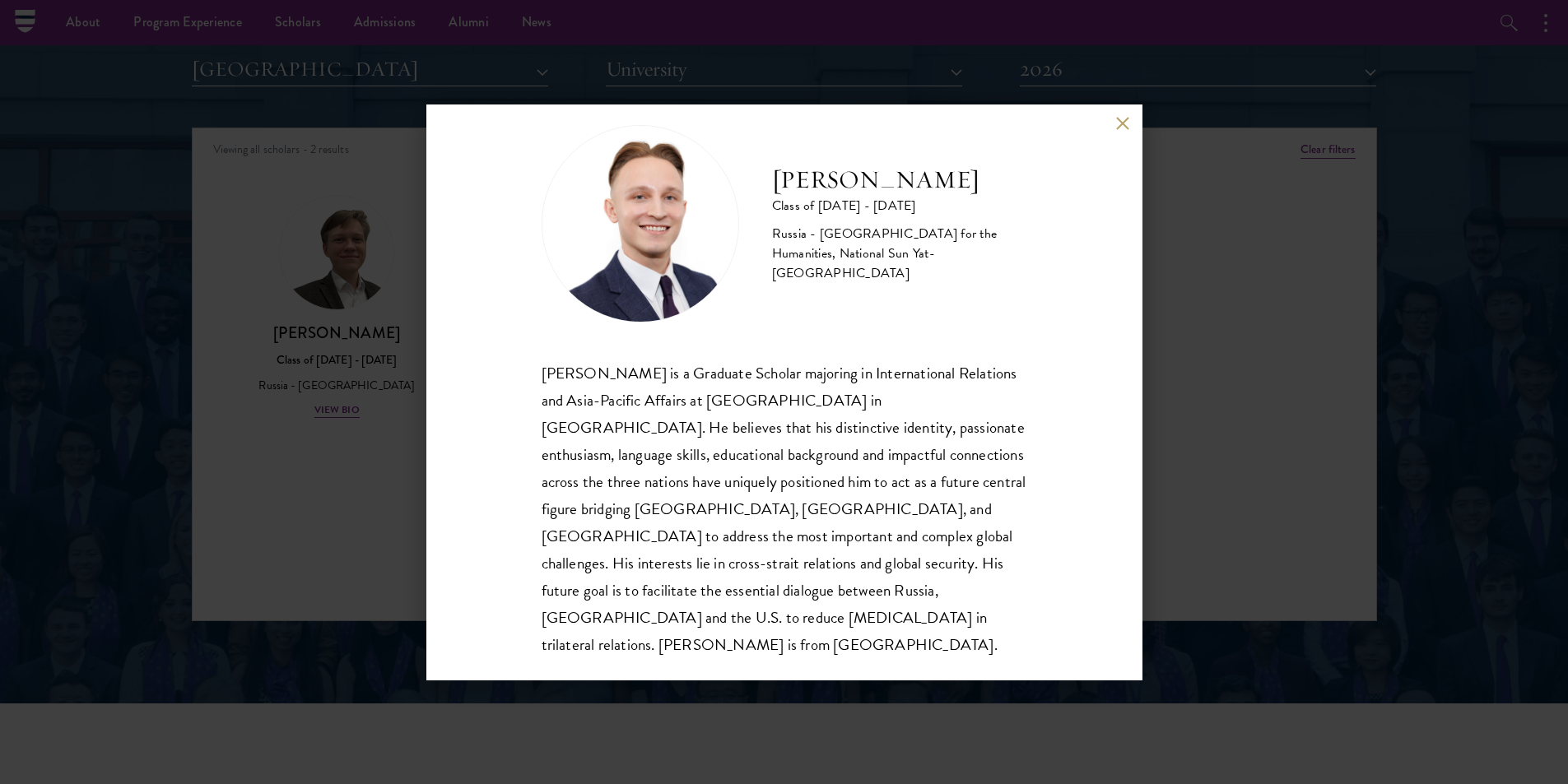
click at [1193, 443] on div "Igor Sobolev Class of 2025 - 2026 Russia - Russian State University for the Hum…" at bounding box center [784, 392] width 1568 height 784
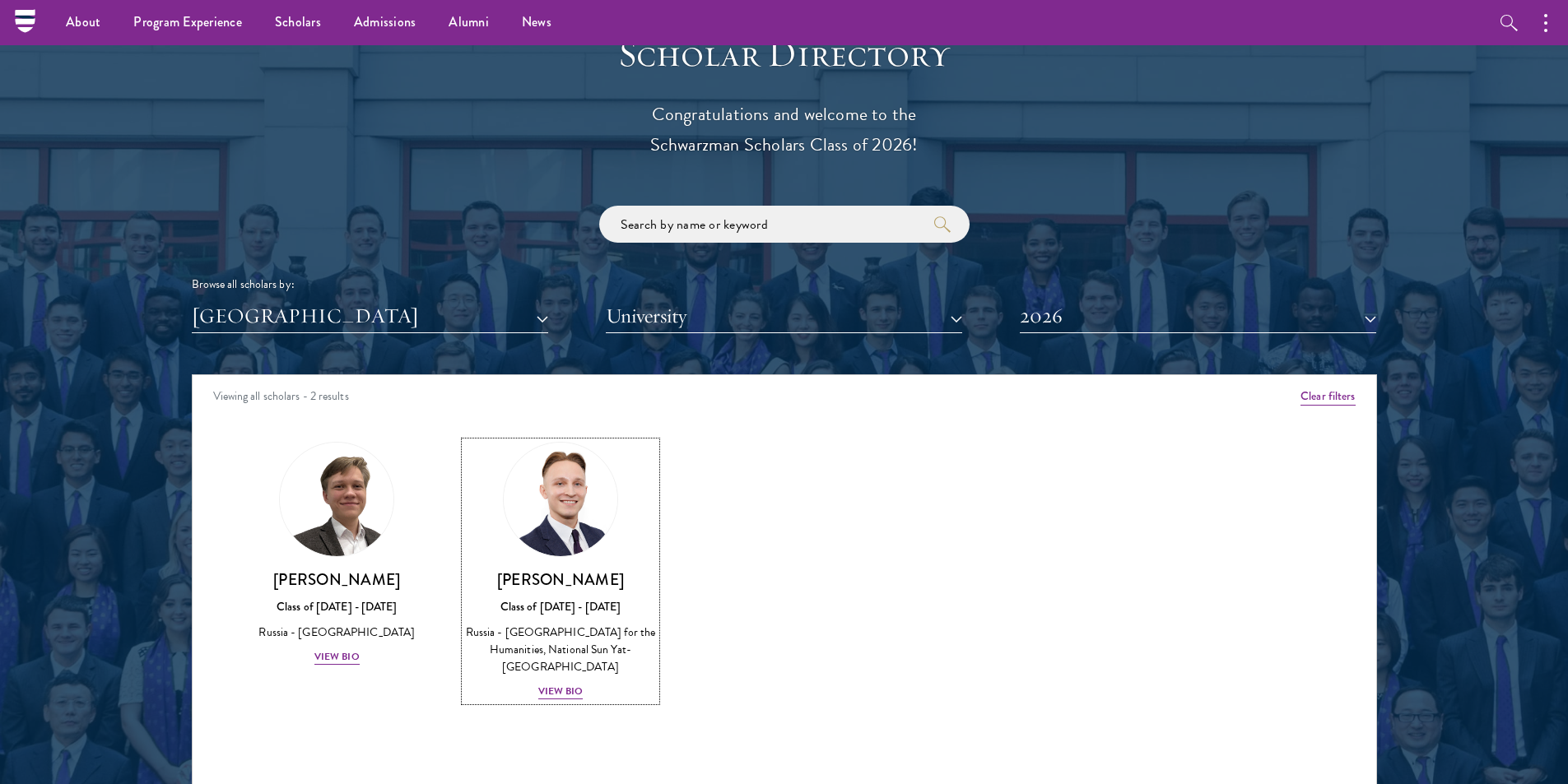
scroll to position [1645, 0]
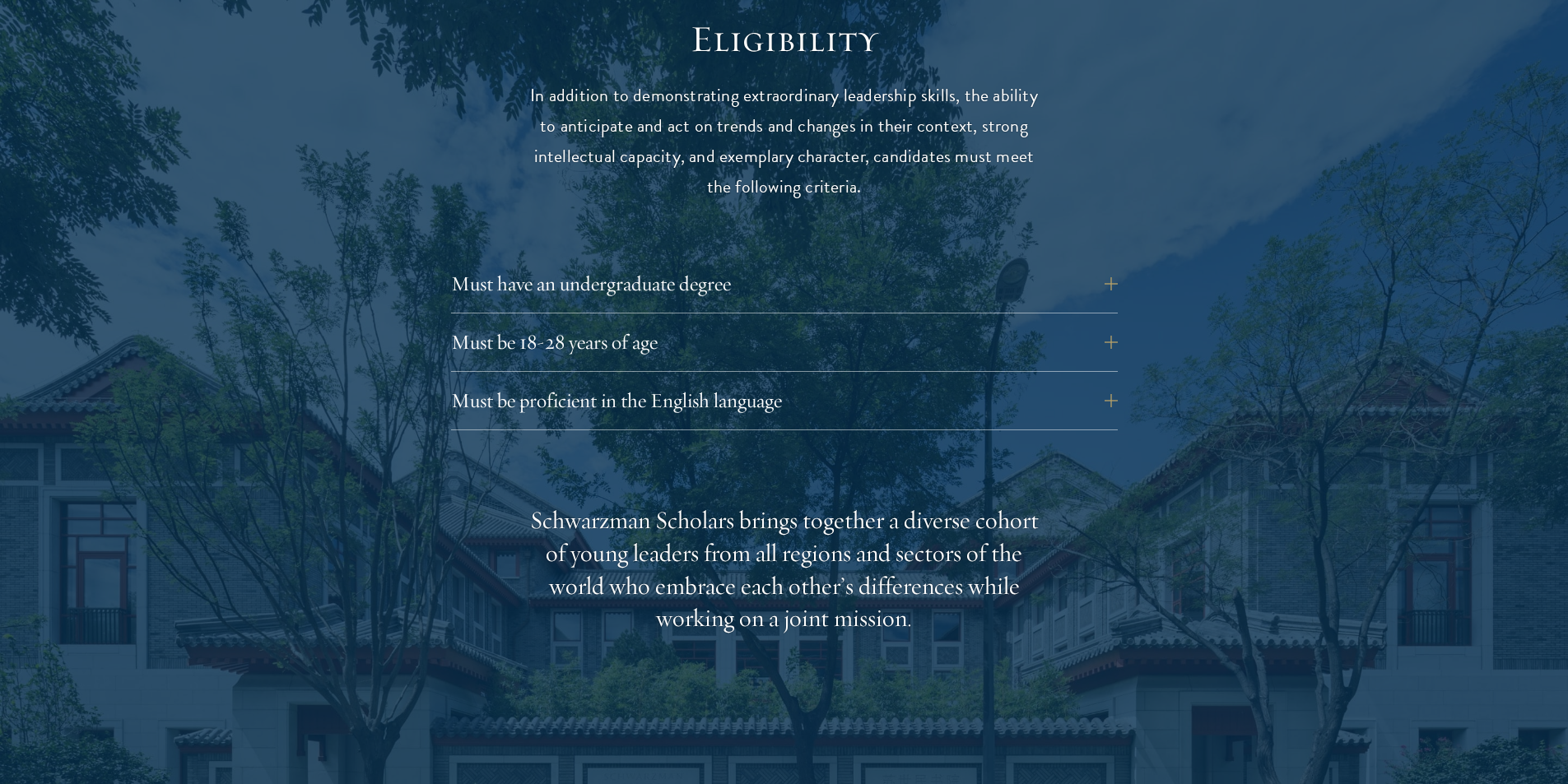
scroll to position [2304, 0]
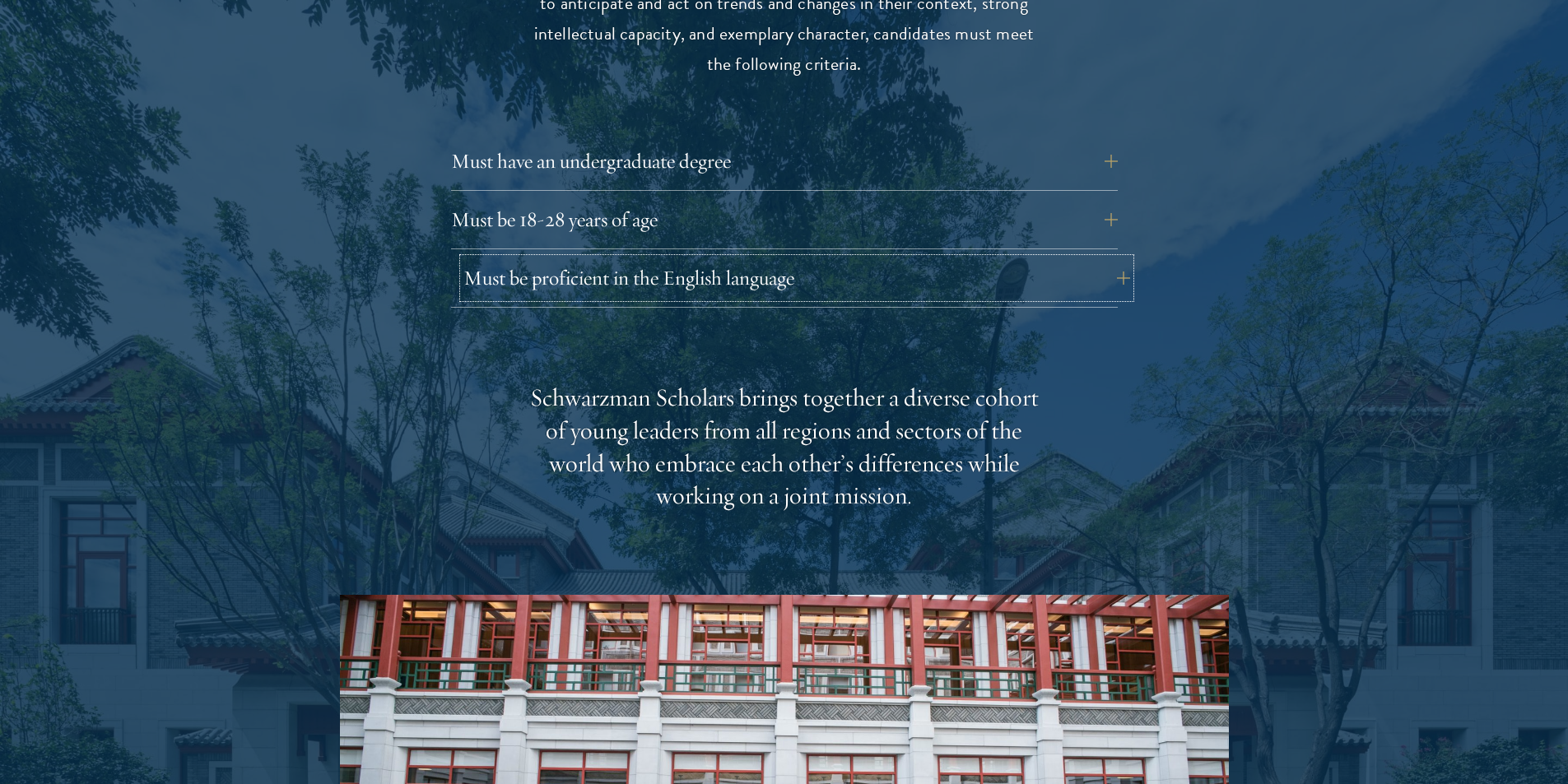
click at [1054, 258] on button "Must be proficient in the English language" at bounding box center [796, 277] width 666 height 40
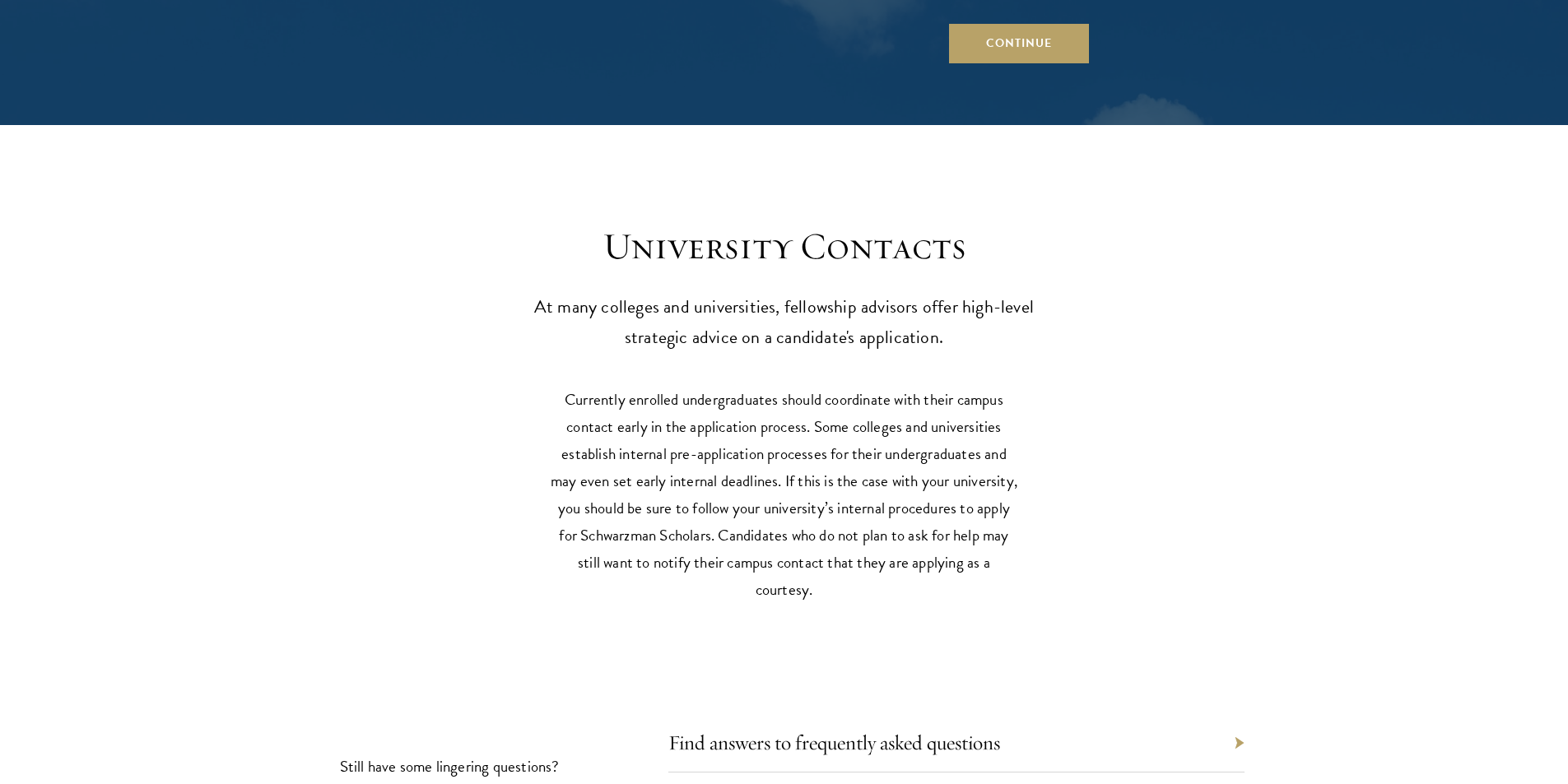
scroll to position [7568, 0]
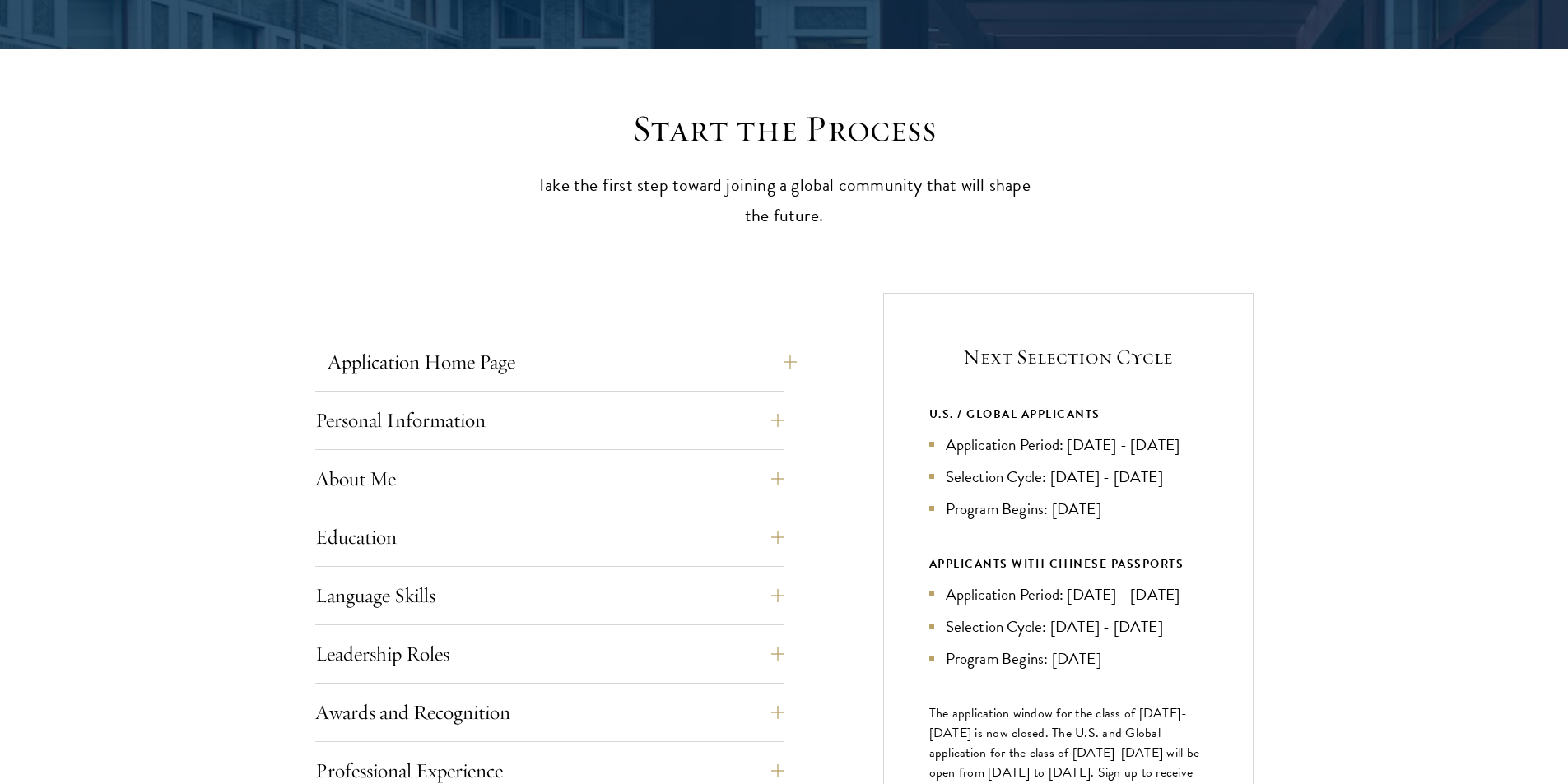
scroll to position [412, 0]
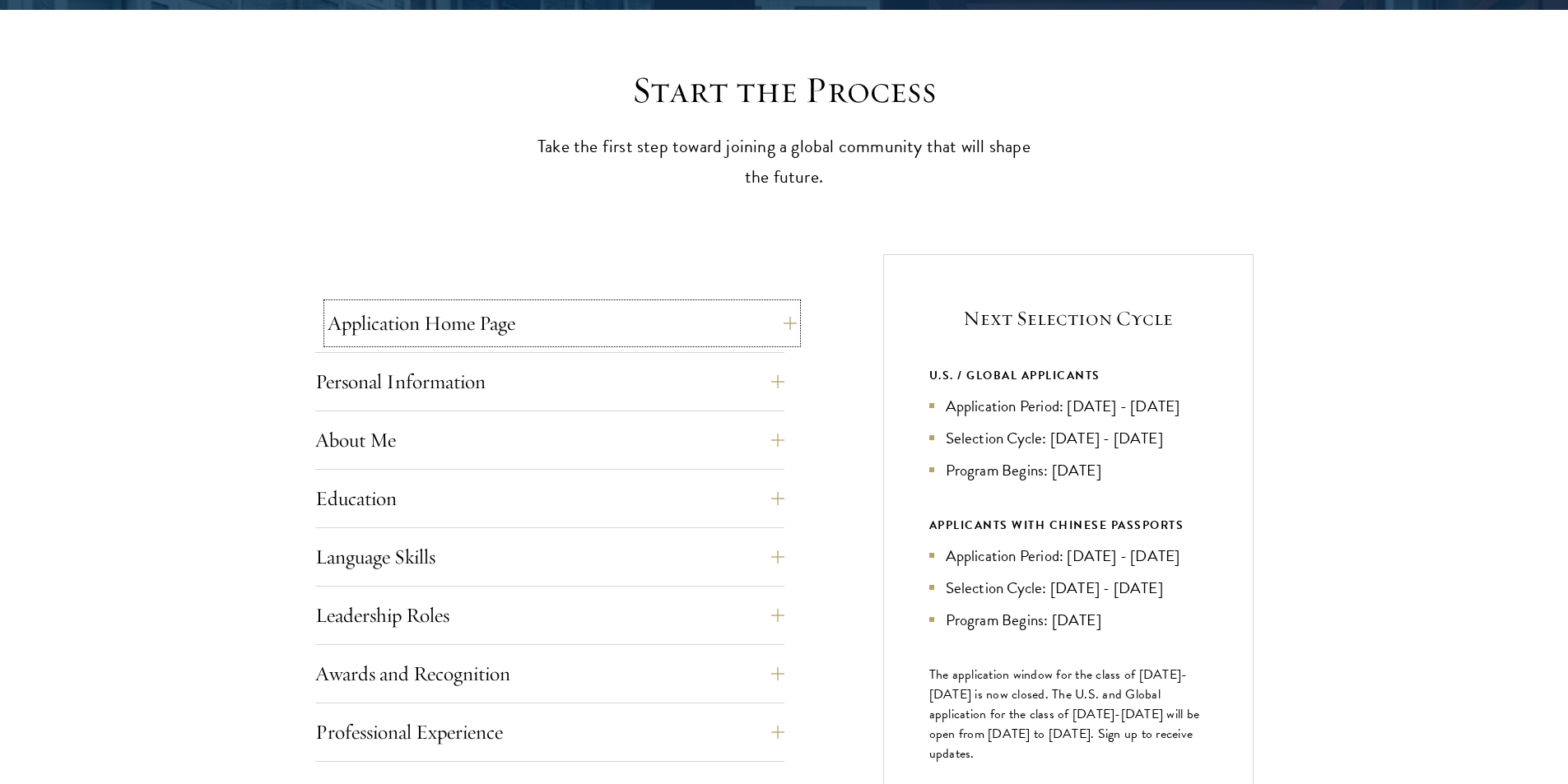
click at [668, 325] on button "Application Home Page" at bounding box center [562, 323] width 469 height 40
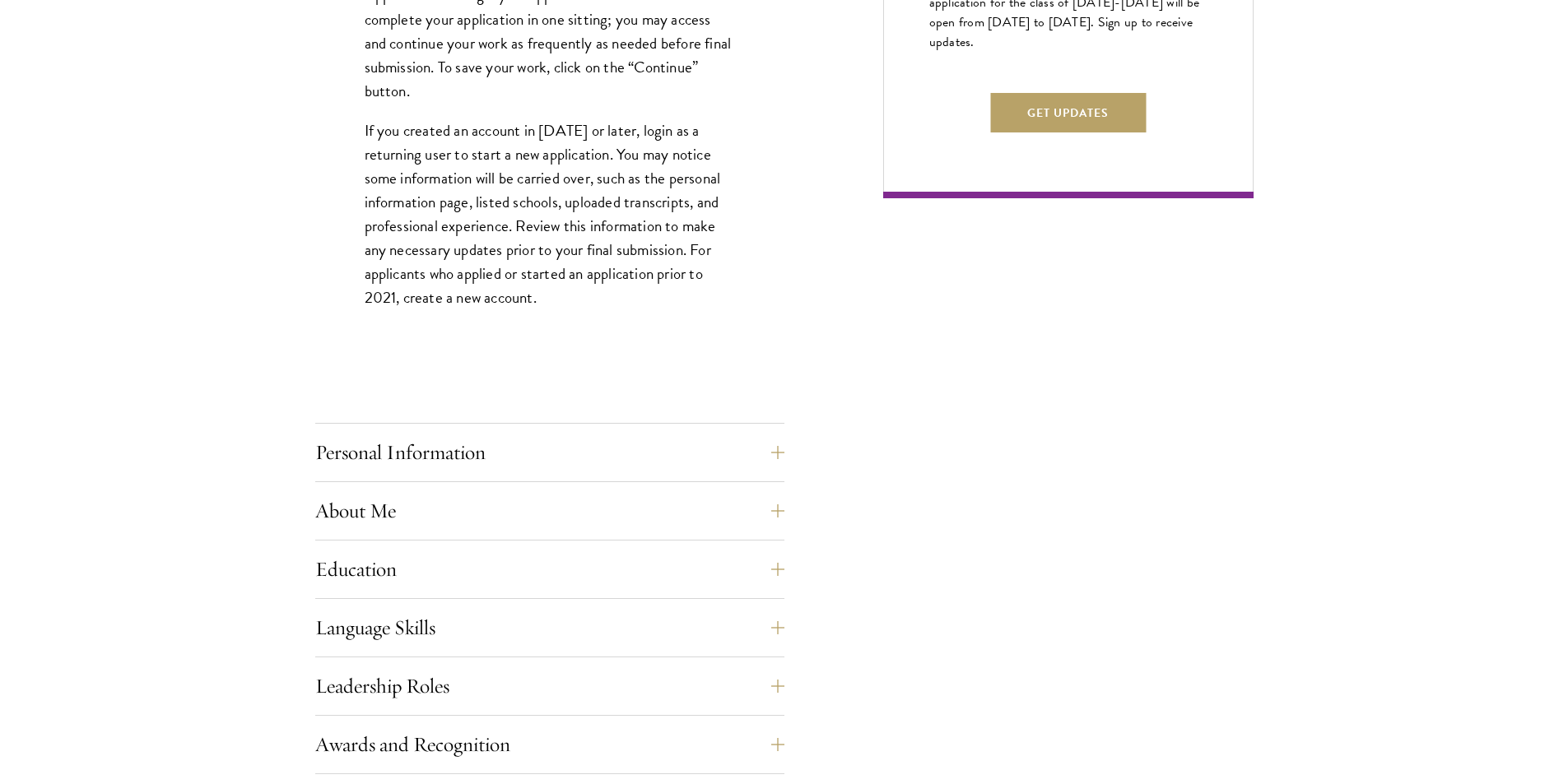
scroll to position [1151, 0]
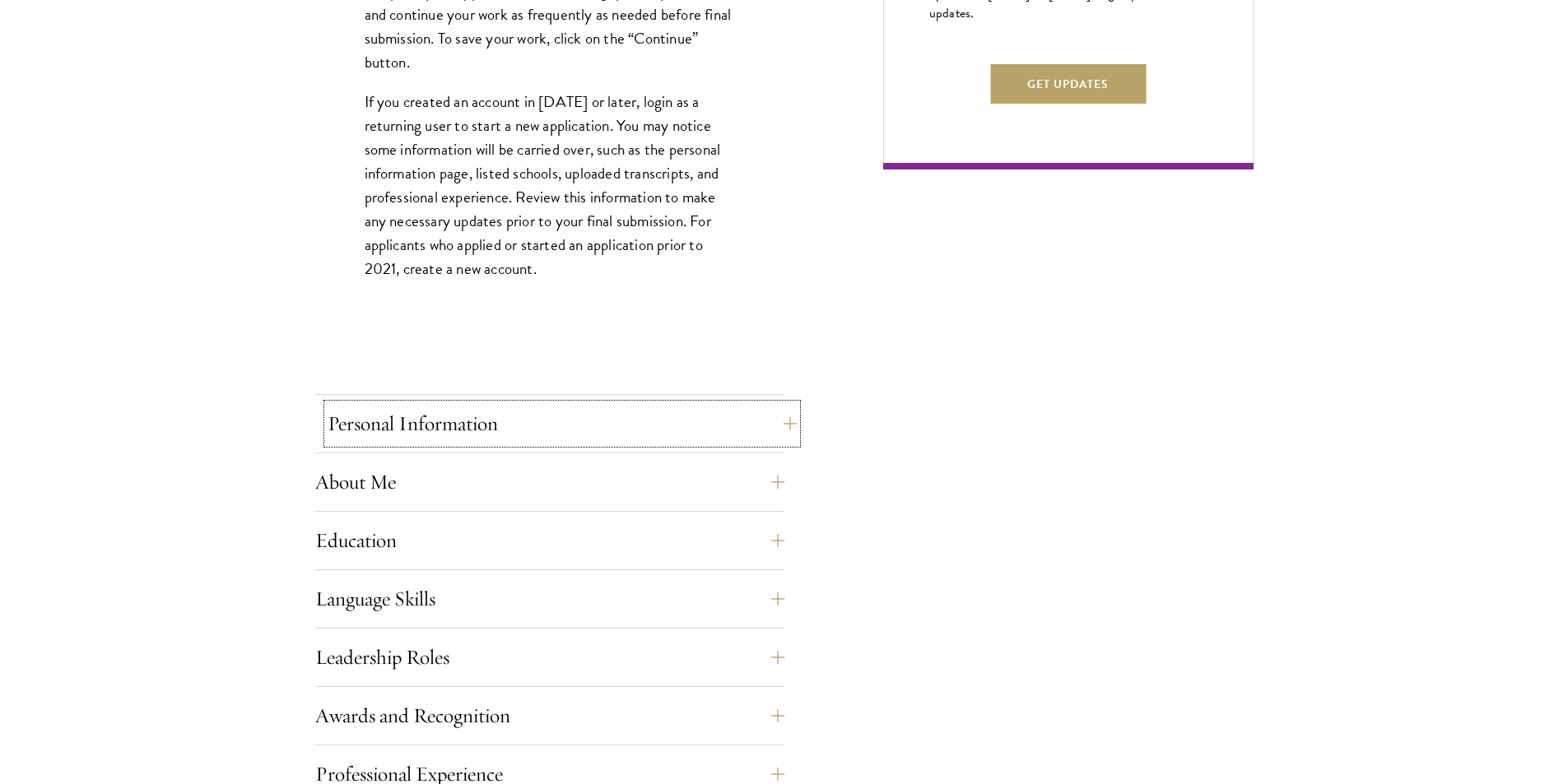
click at [596, 412] on button "Personal Information" at bounding box center [562, 423] width 469 height 40
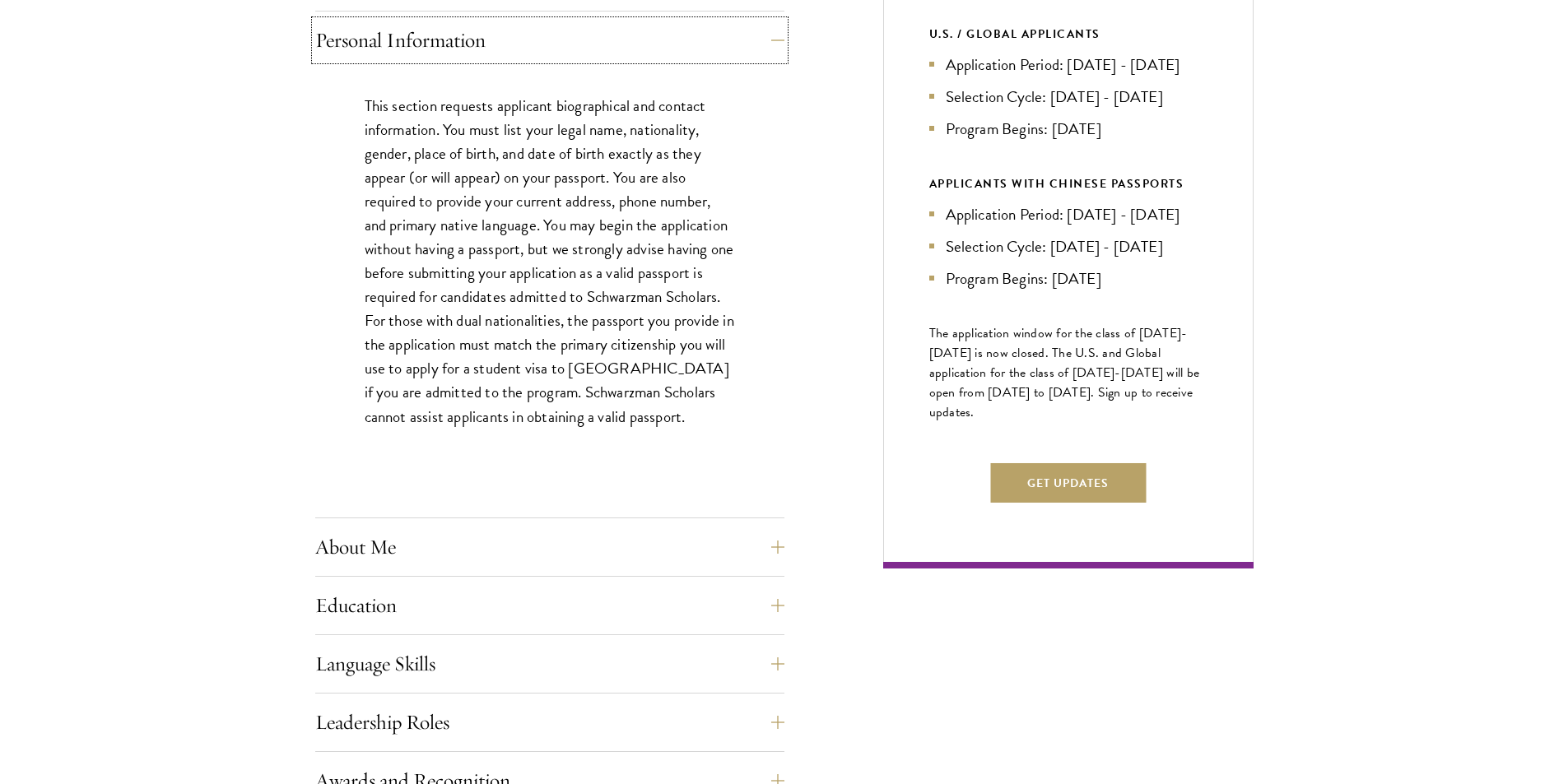
scroll to position [823, 0]
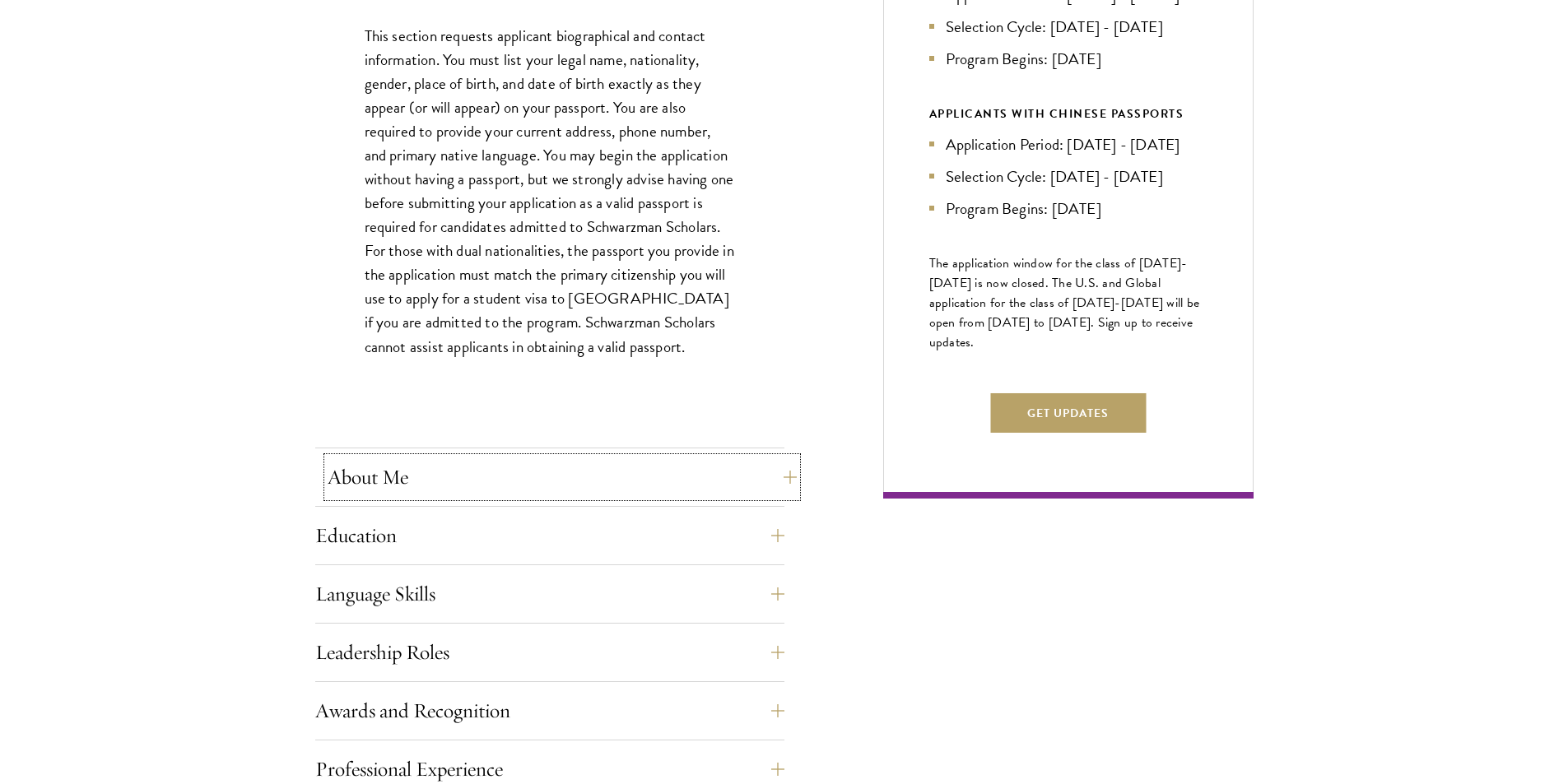
click at [488, 470] on button "About Me" at bounding box center [562, 477] width 469 height 40
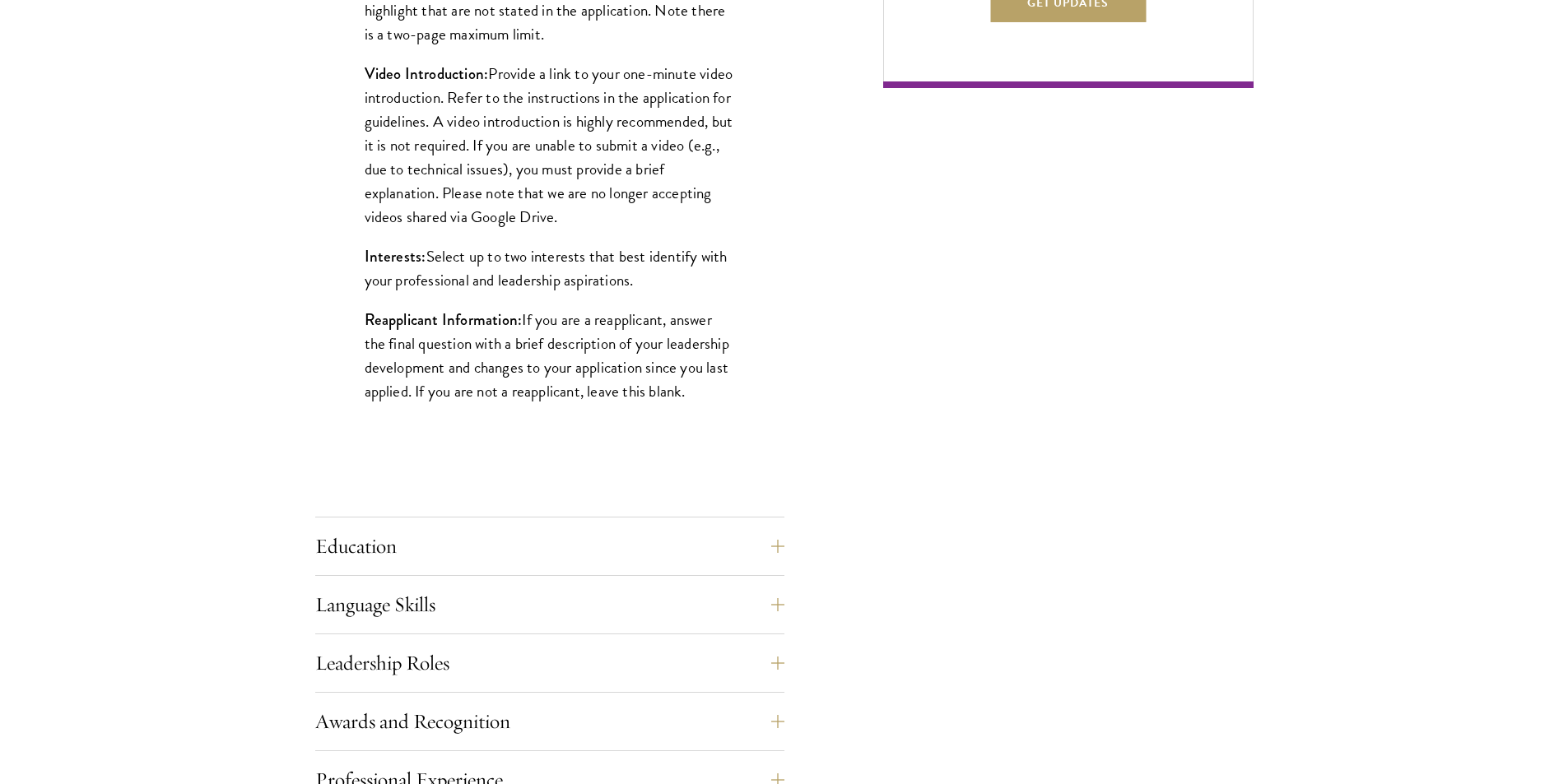
scroll to position [1398, 0]
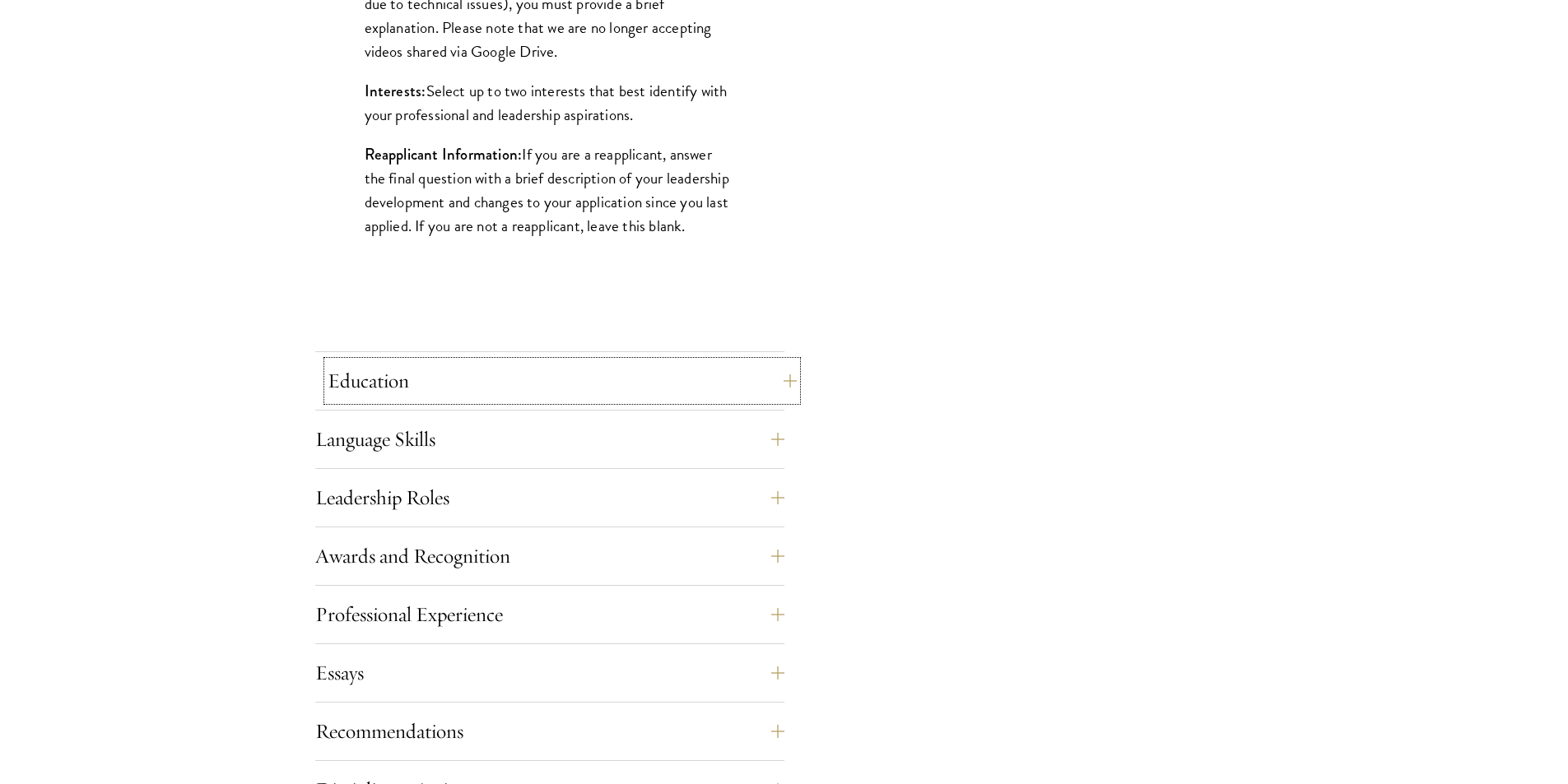
click at [780, 373] on button "Education" at bounding box center [562, 381] width 469 height 40
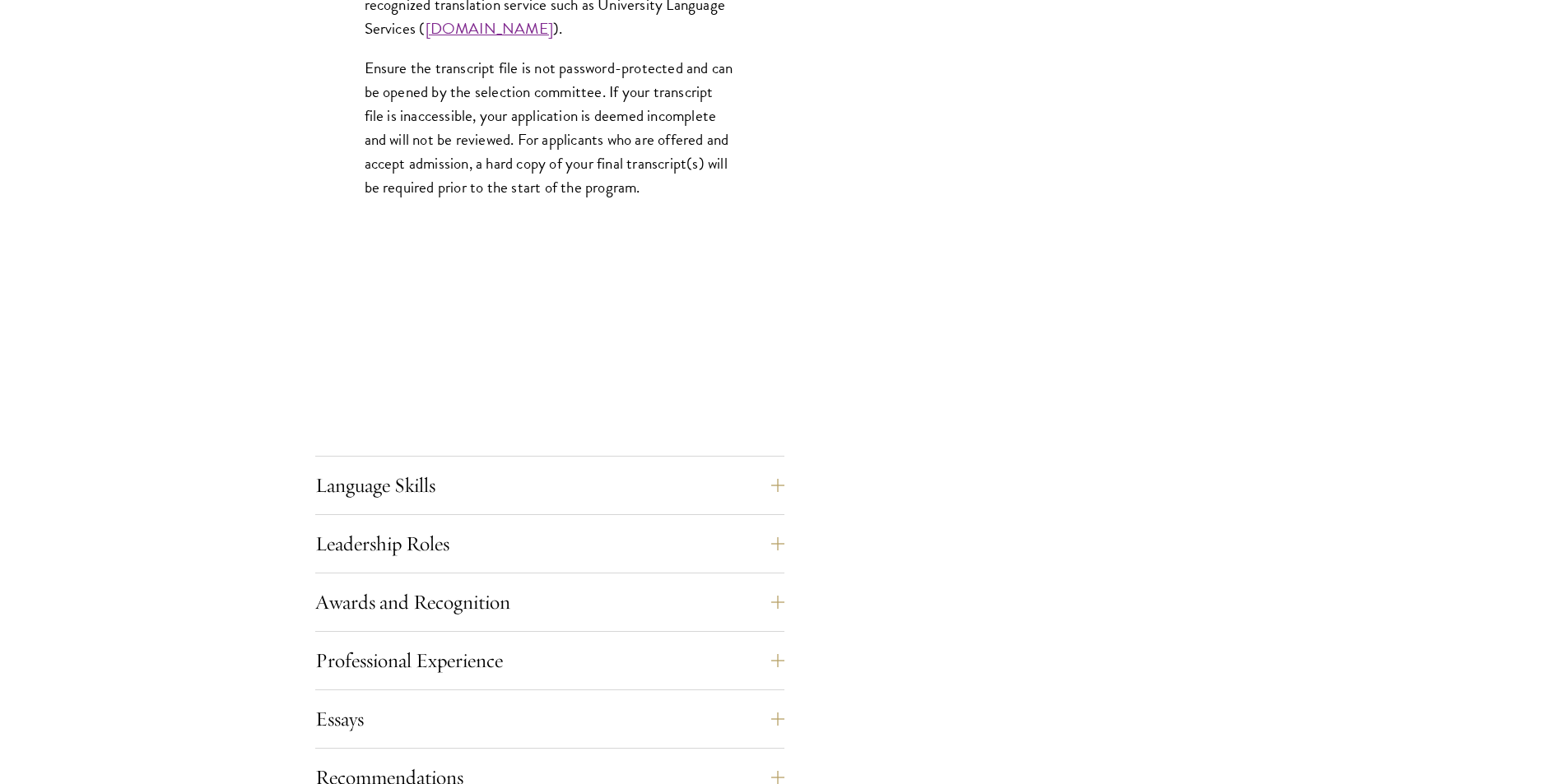
scroll to position [2715, 0]
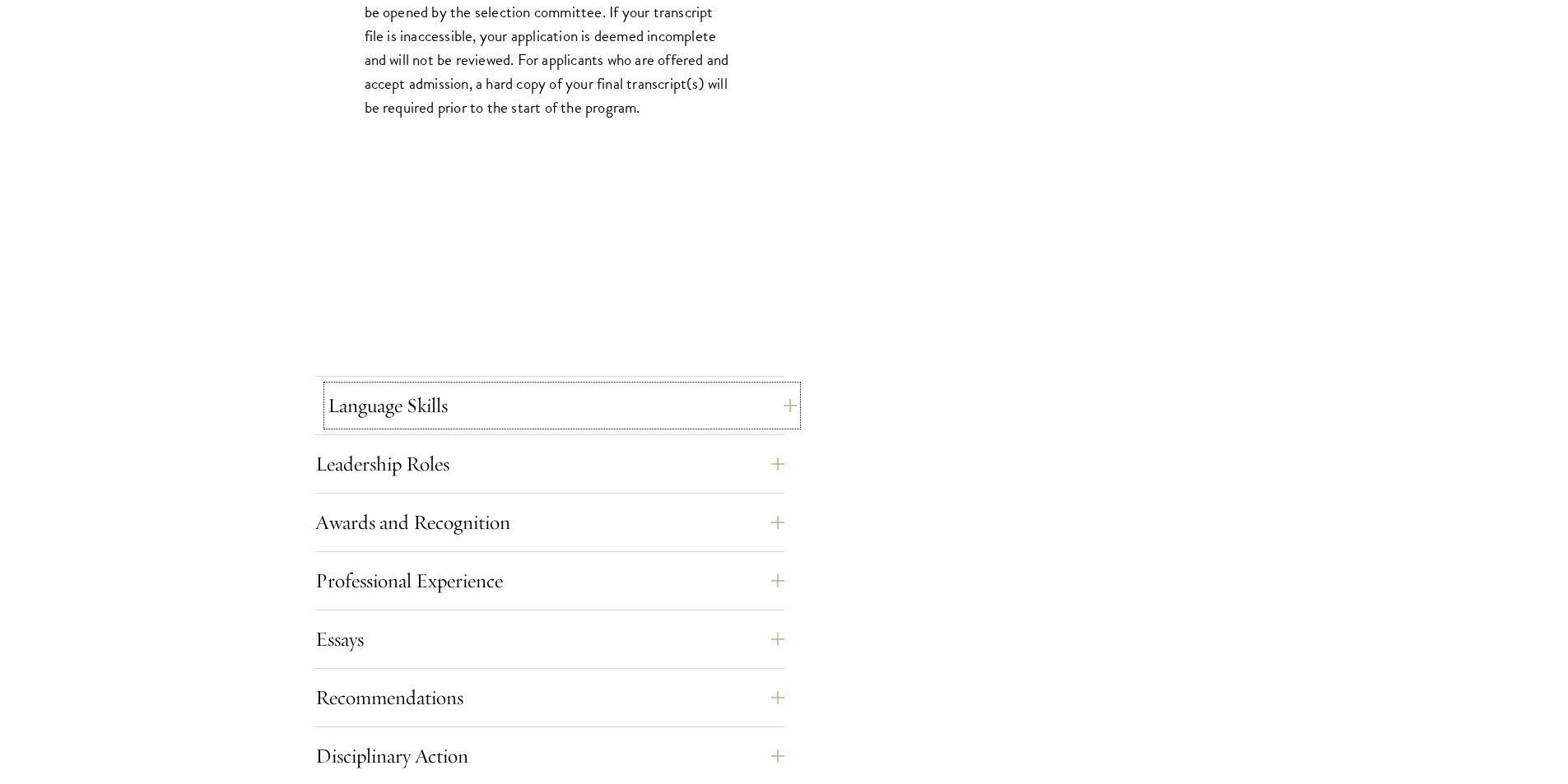
click at [671, 386] on button "Language Skills" at bounding box center [562, 406] width 469 height 40
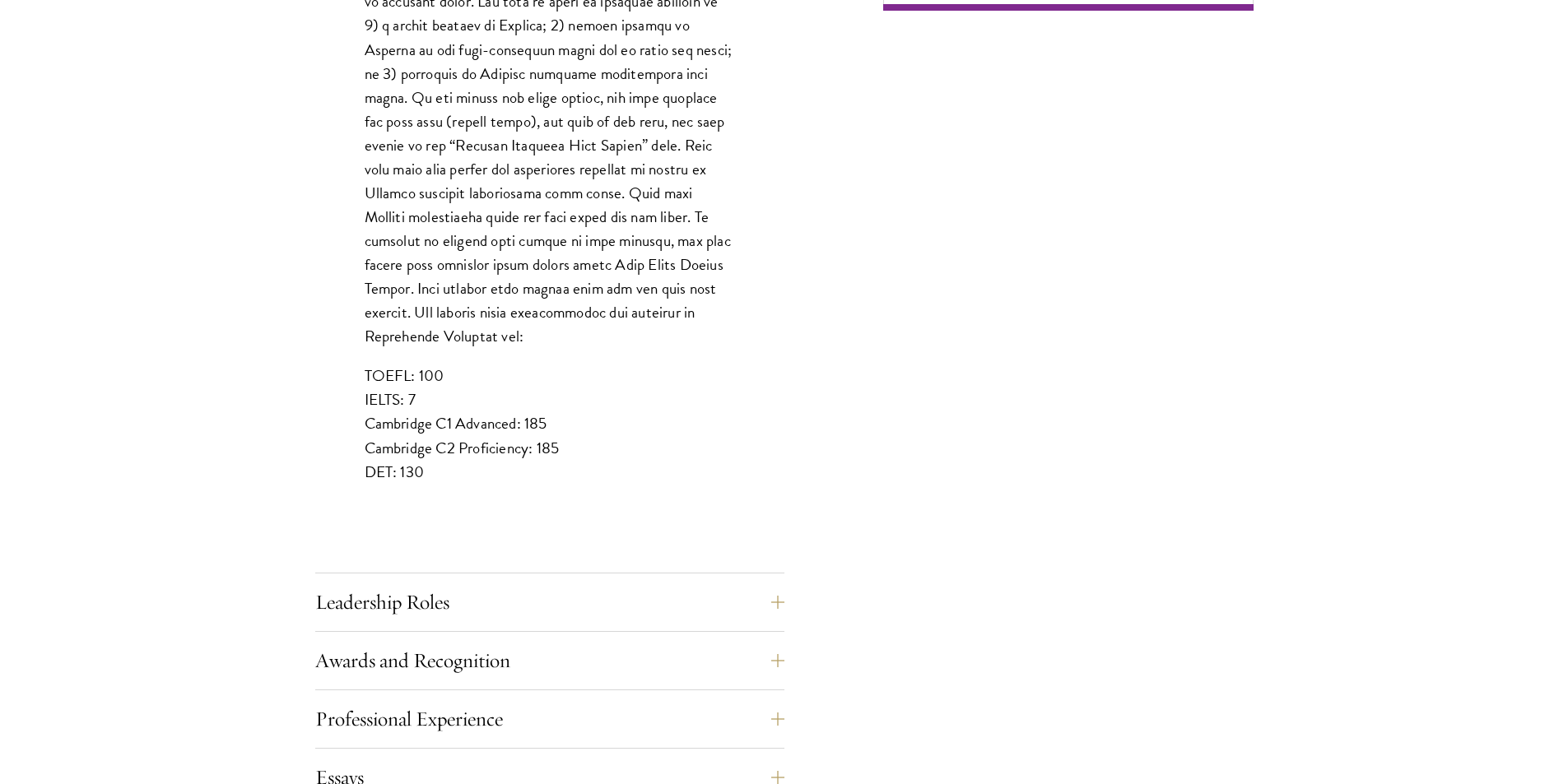
scroll to position [1316, 0]
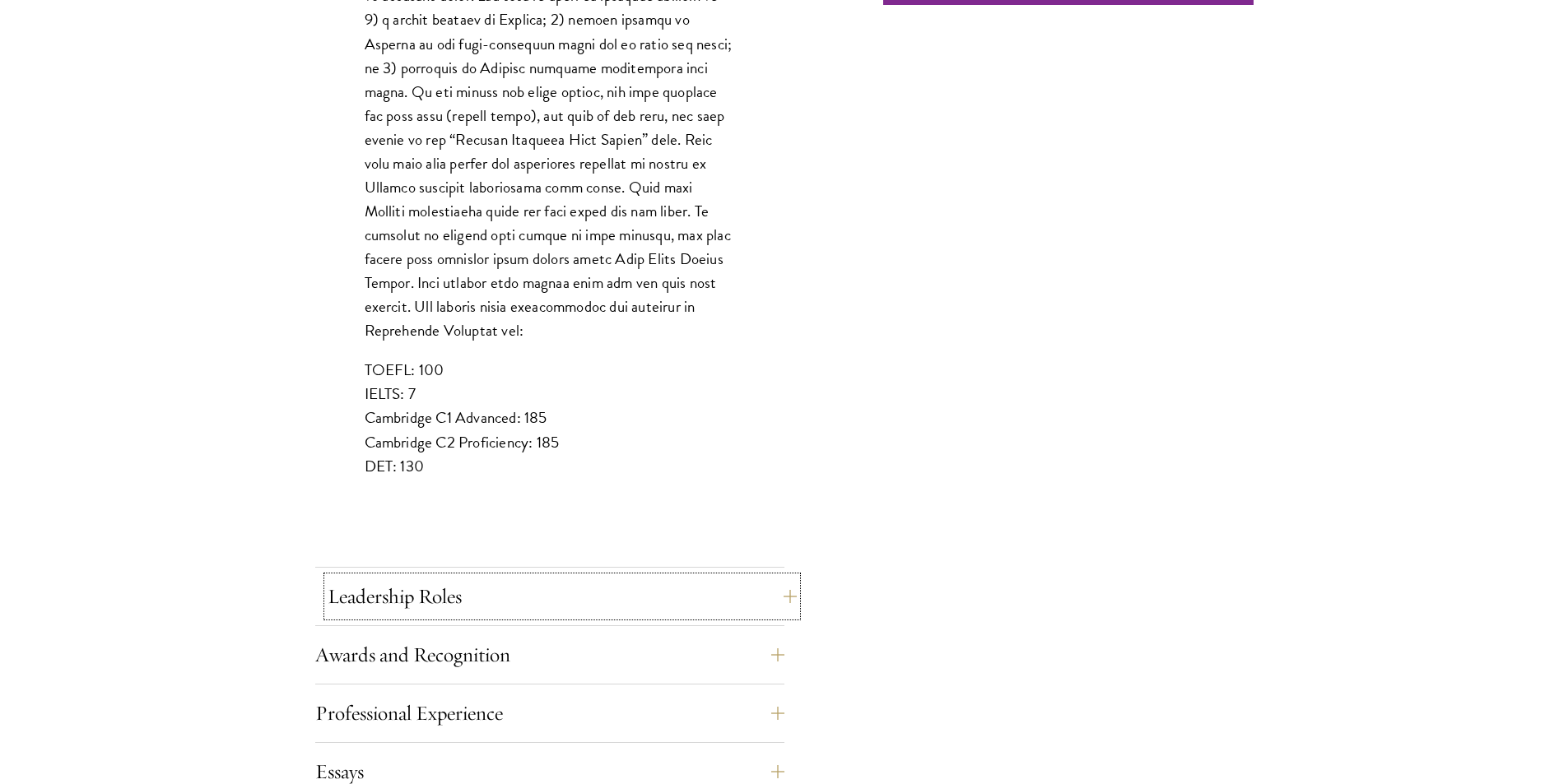
click at [480, 590] on button "Leadership Roles" at bounding box center [562, 596] width 469 height 40
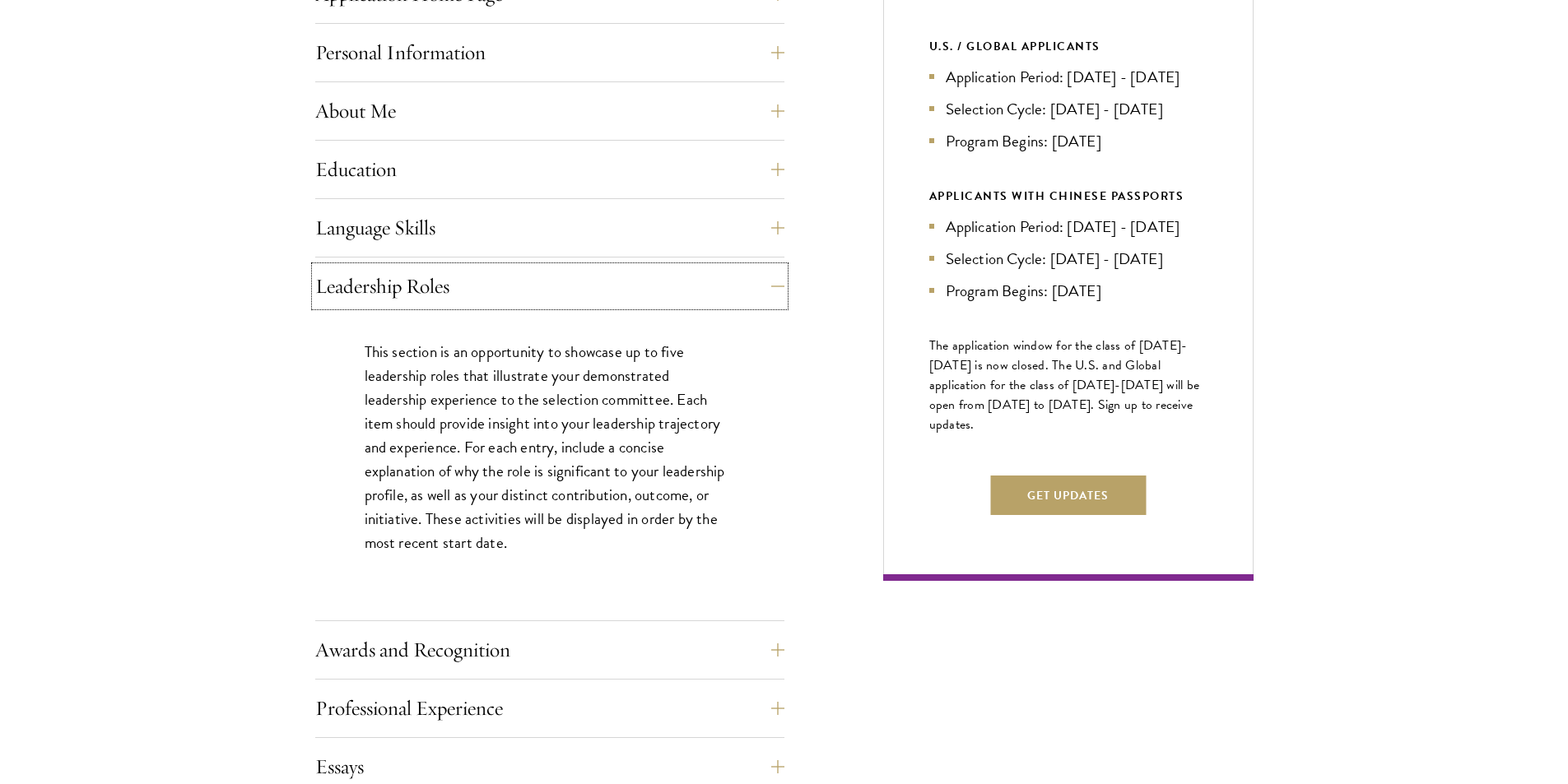
scroll to position [905, 0]
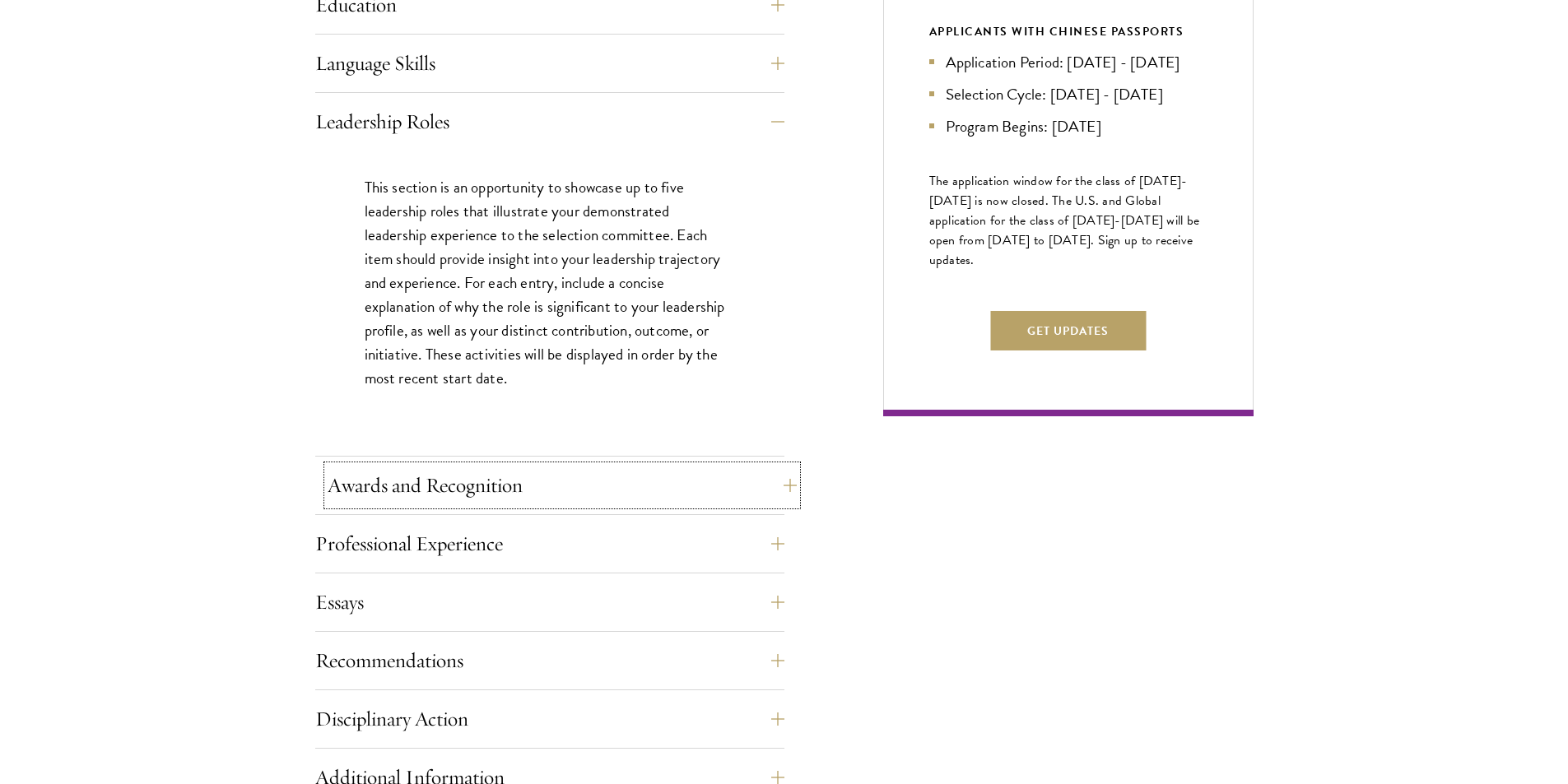
click at [523, 487] on button "Awards and Recognition" at bounding box center [562, 485] width 469 height 40
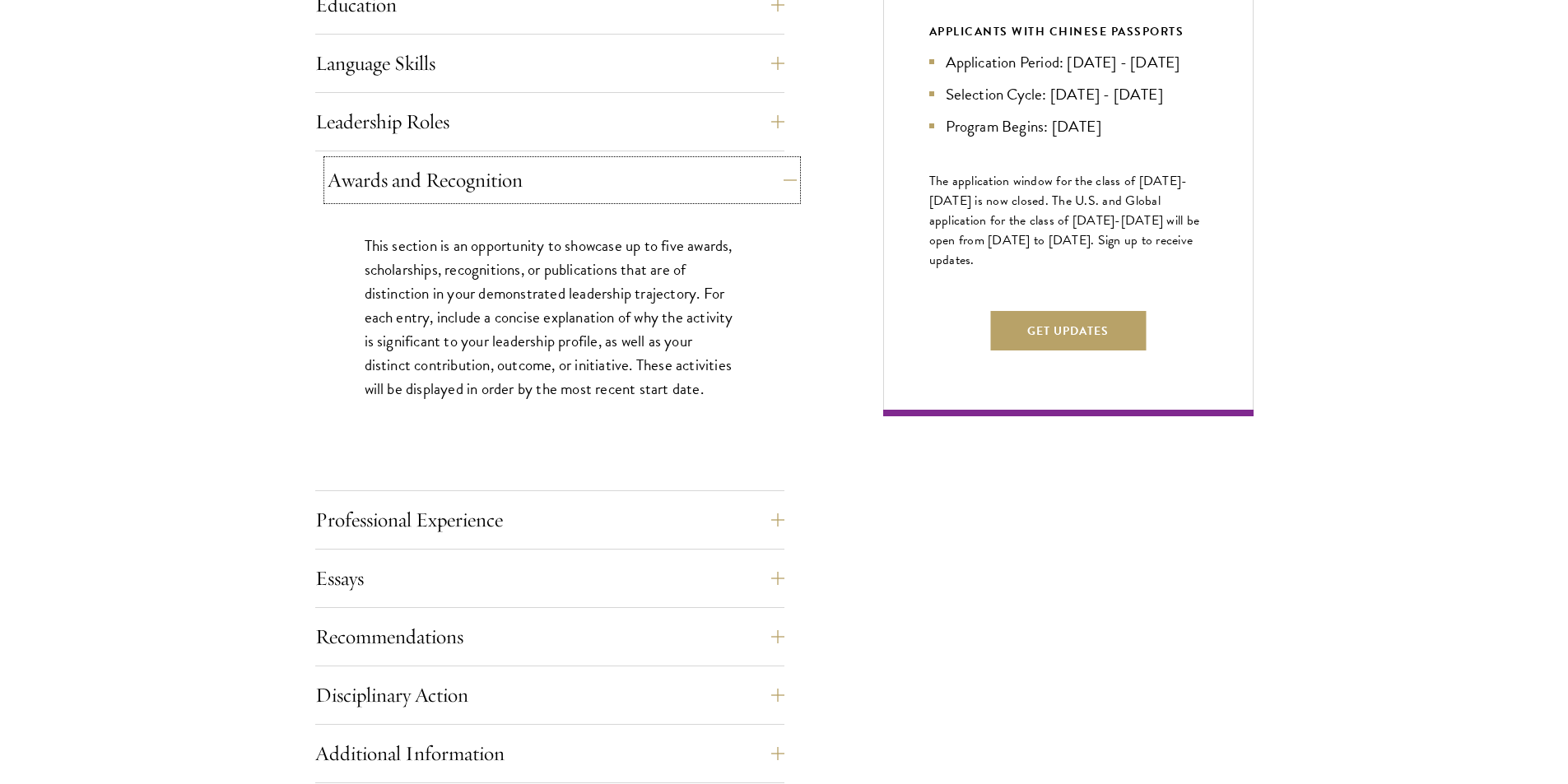
scroll to position [1069, 0]
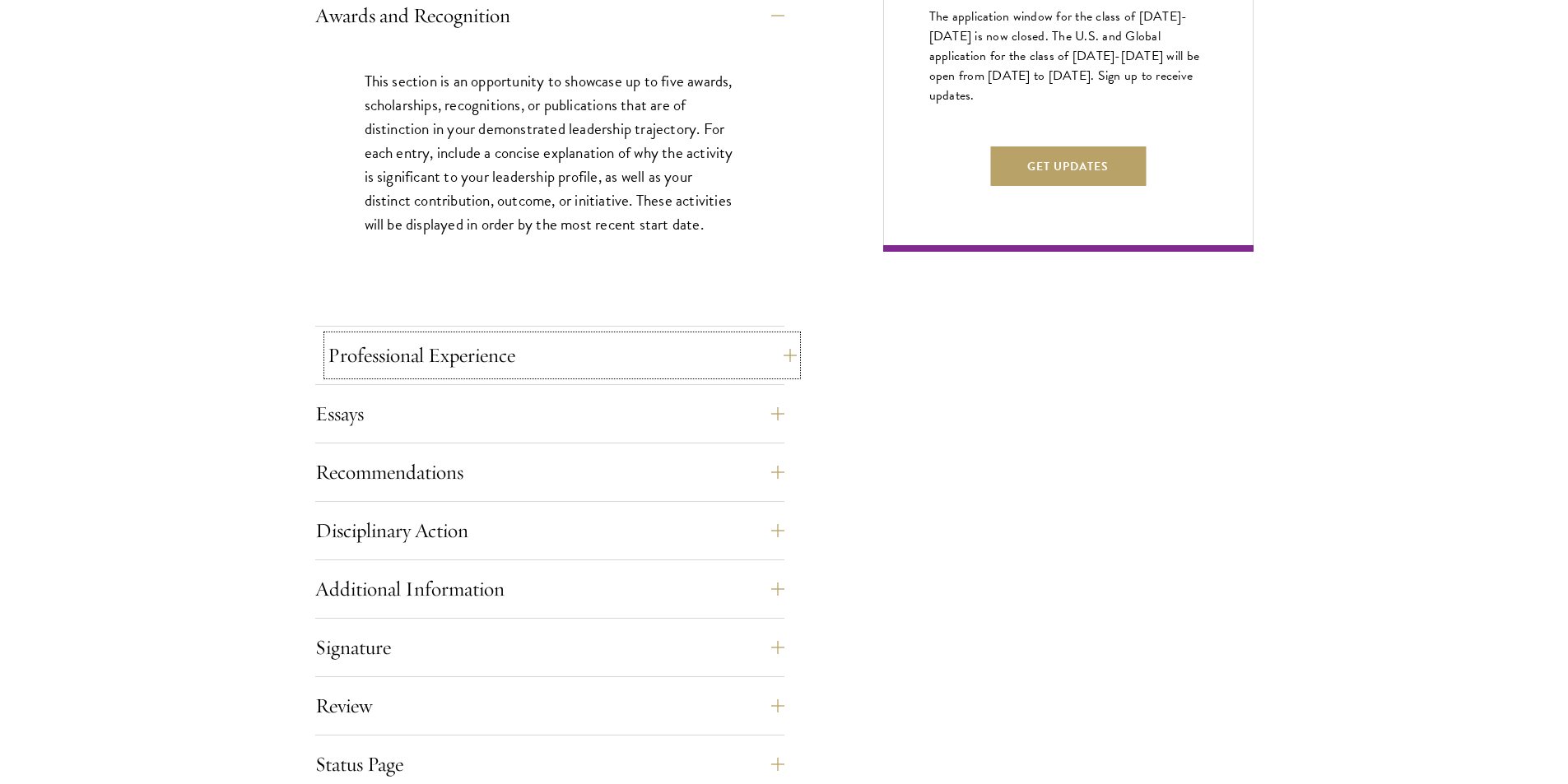
click at [527, 362] on button "Professional Experience" at bounding box center [562, 356] width 469 height 40
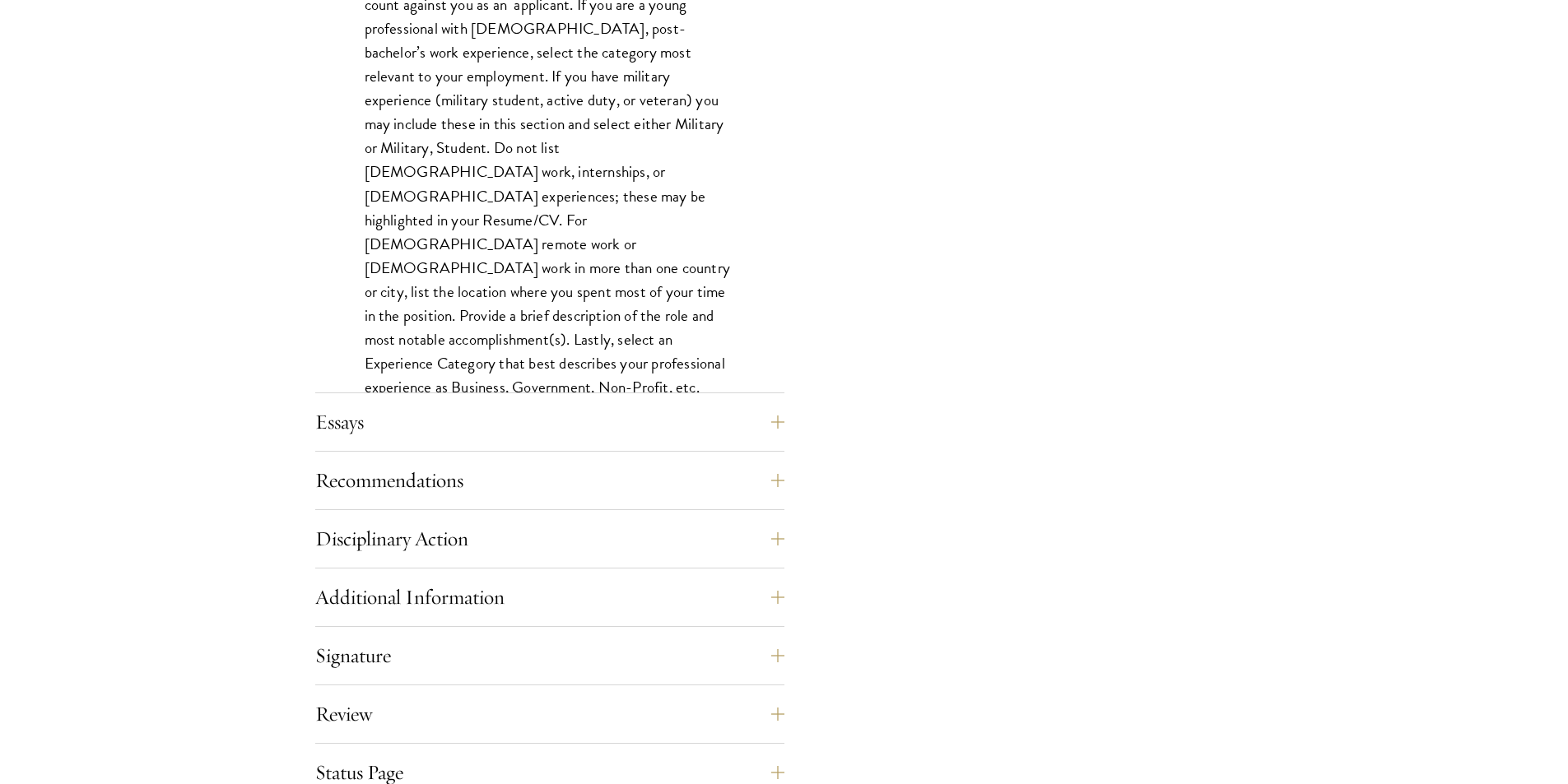
scroll to position [1481, 0]
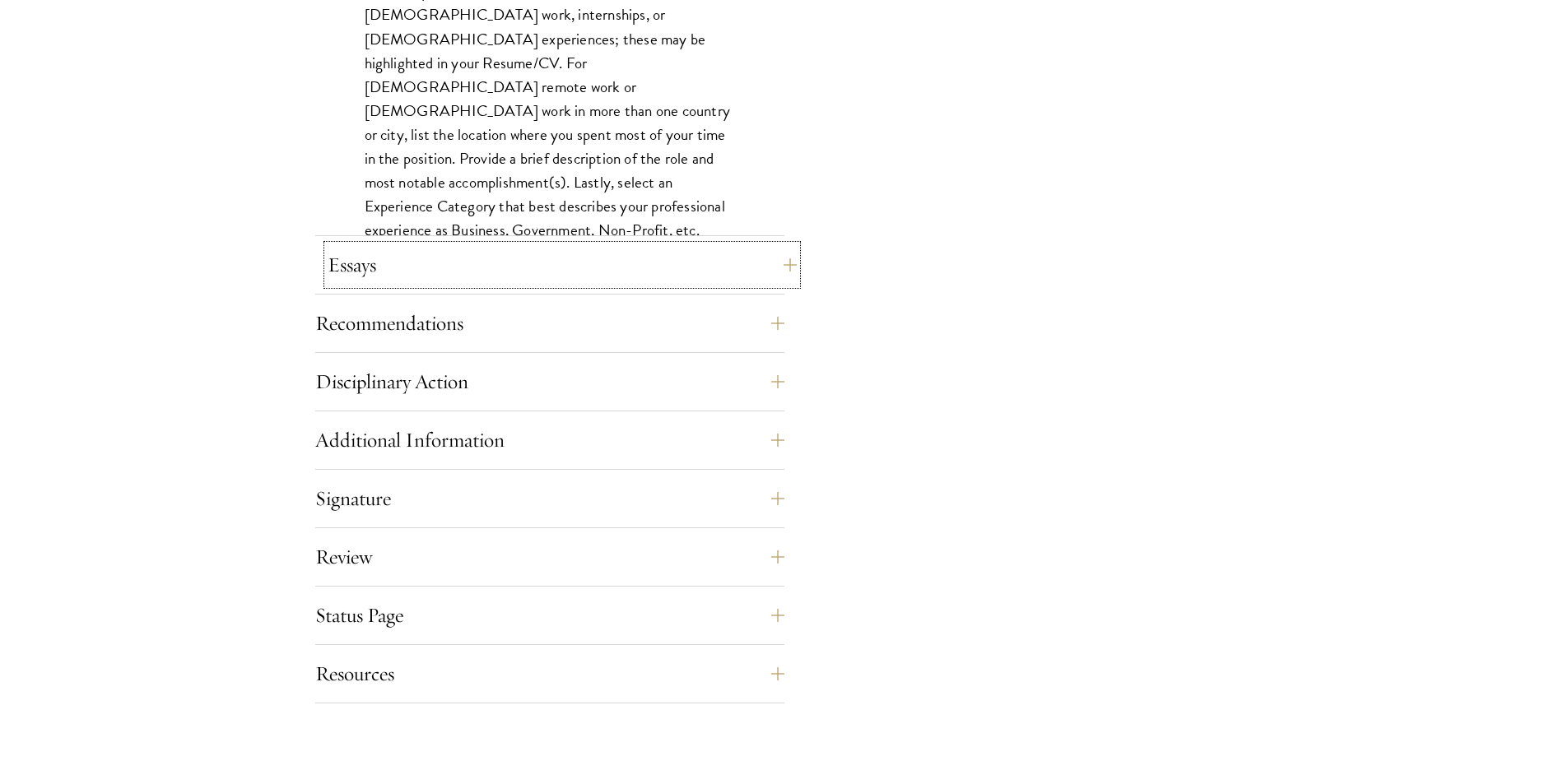
click at [554, 266] on button "Essays" at bounding box center [562, 265] width 469 height 40
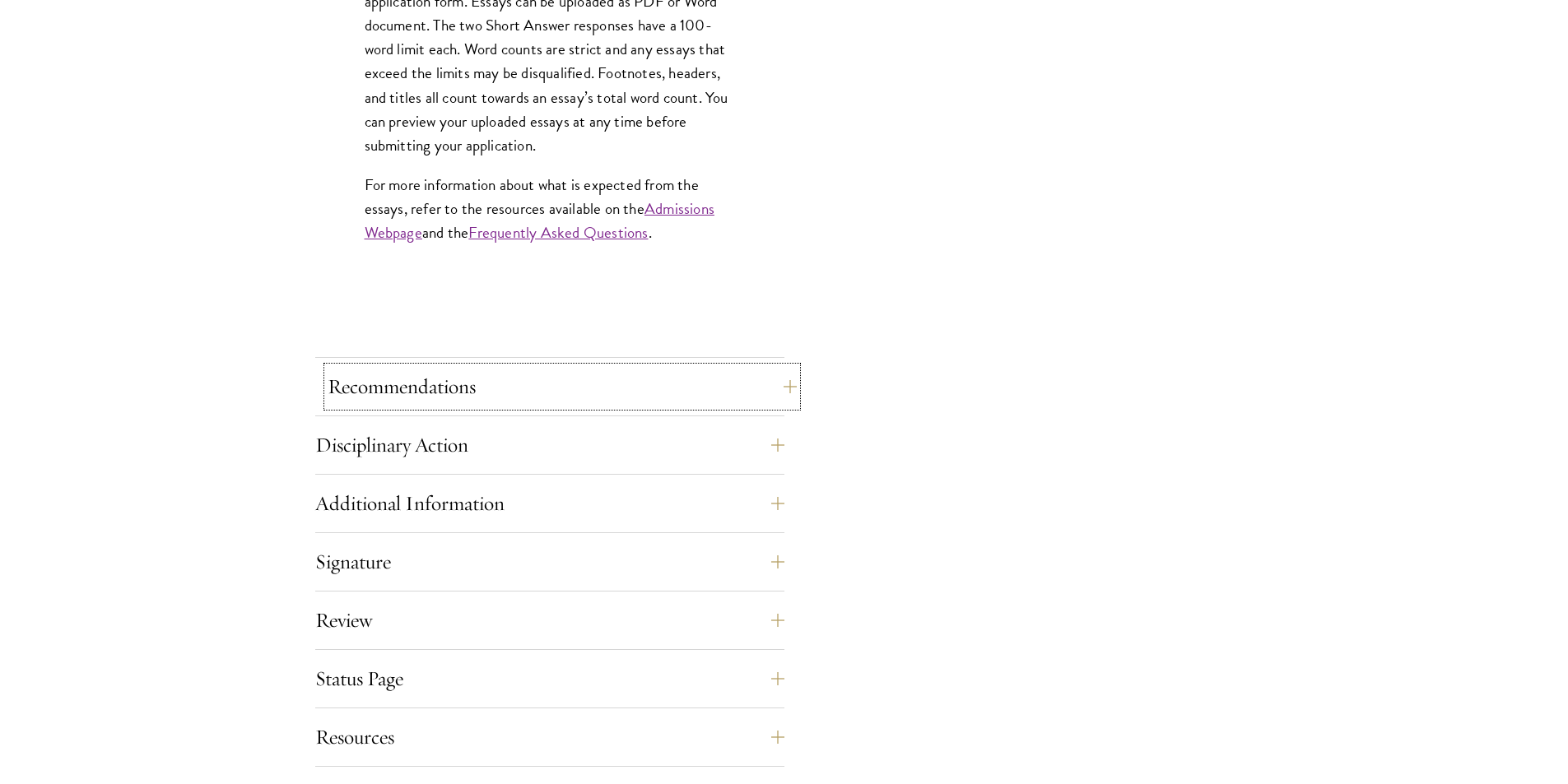
click at [475, 395] on button "Recommendations" at bounding box center [562, 386] width 469 height 40
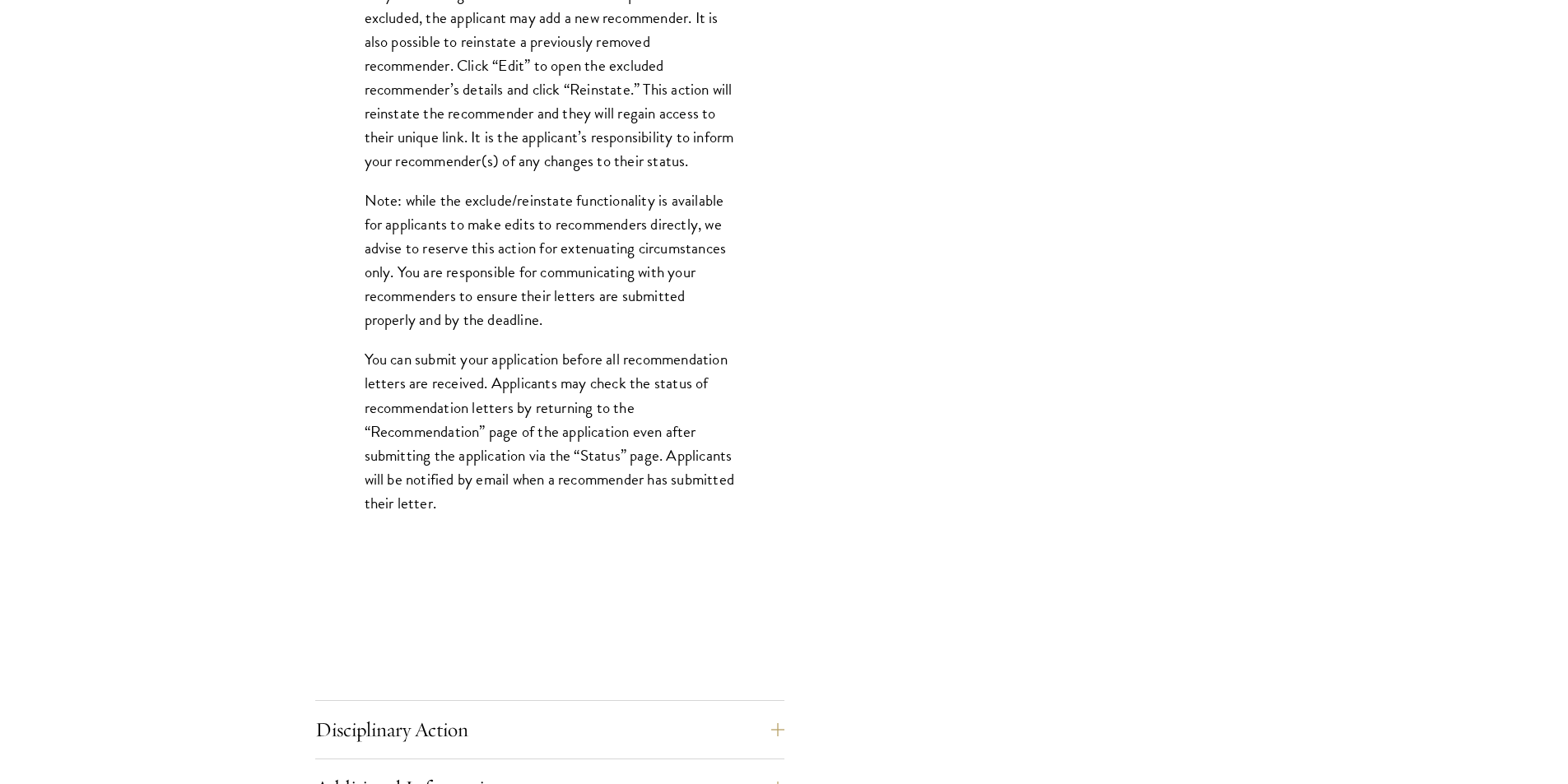
scroll to position [2386, 0]
